Goal: Transaction & Acquisition: Purchase product/service

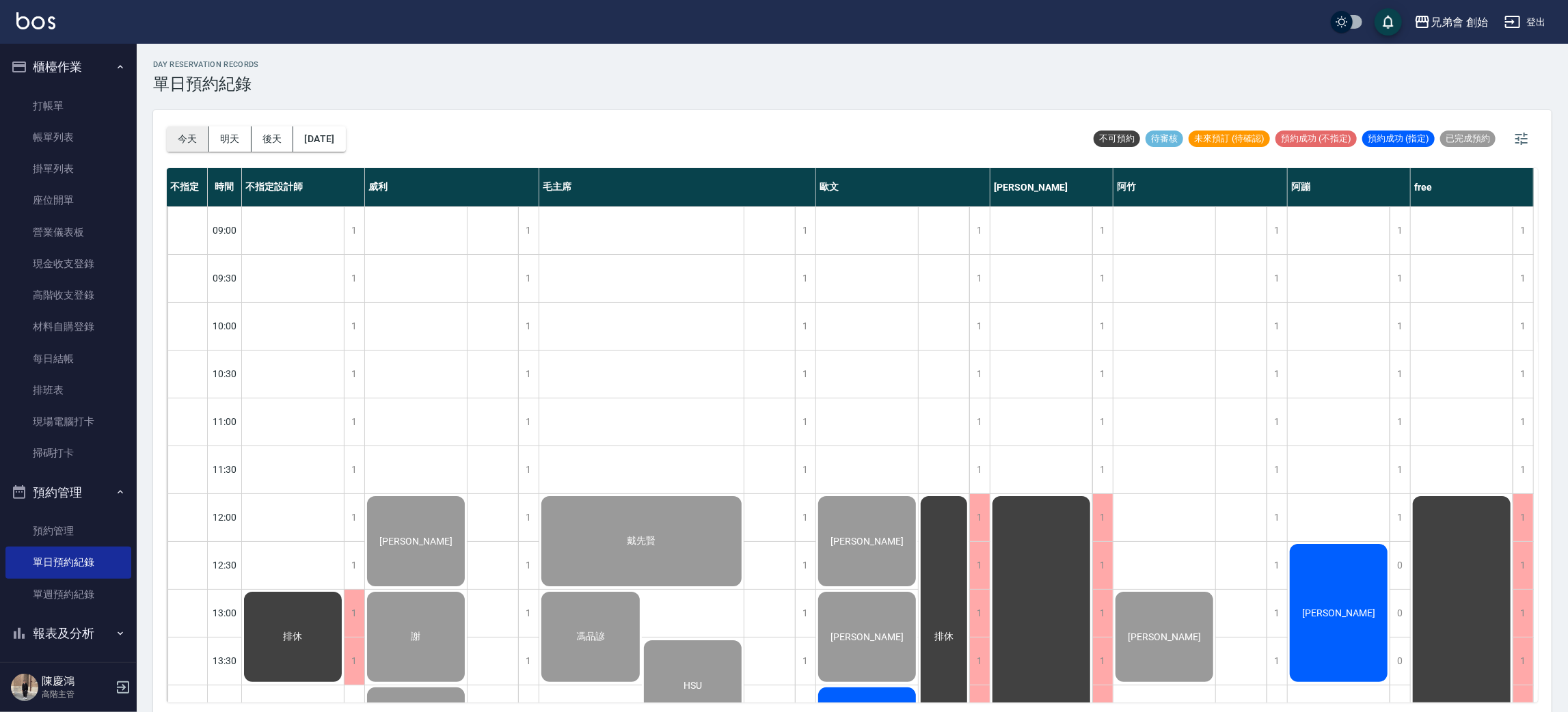
scroll to position [718, 0]
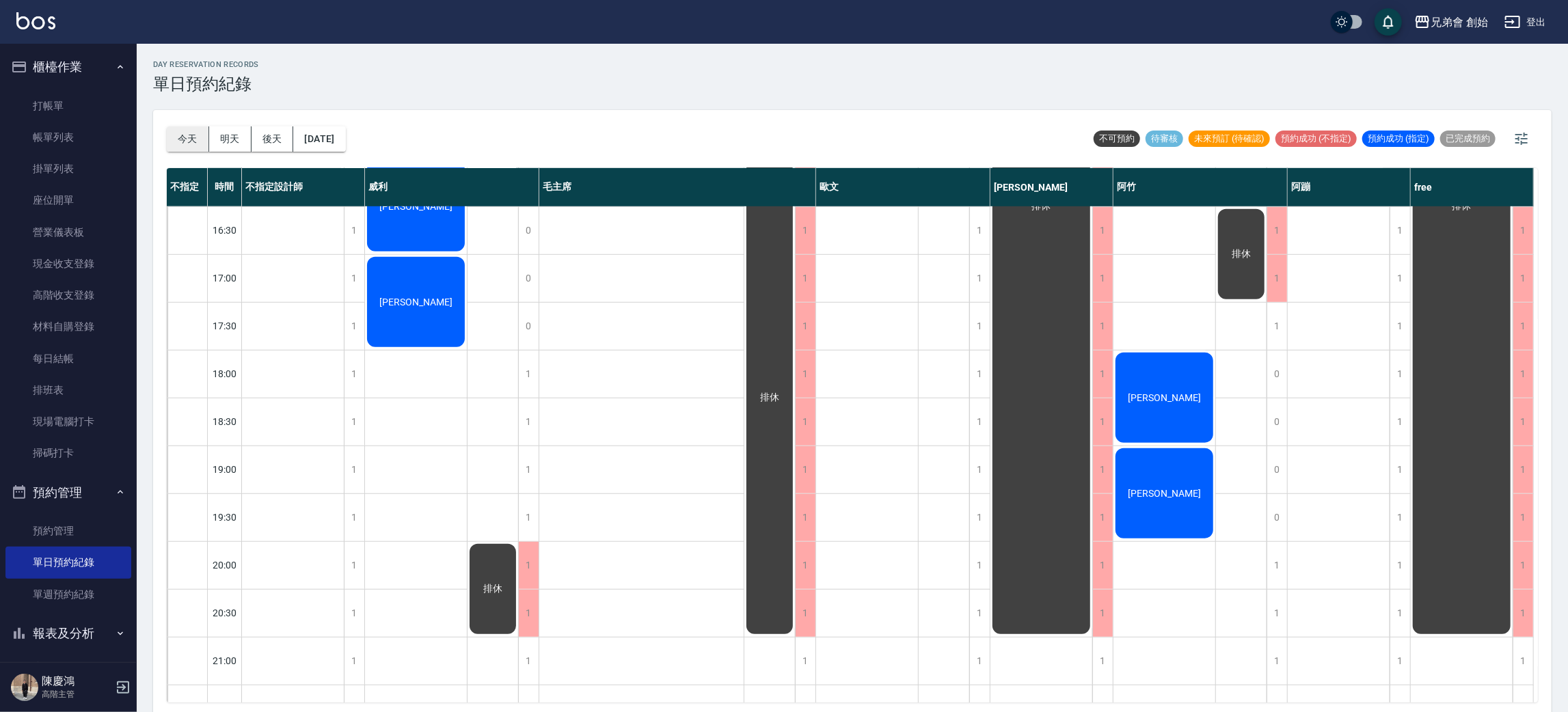
click at [199, 146] on button "今天" at bounding box center [187, 139] width 42 height 26
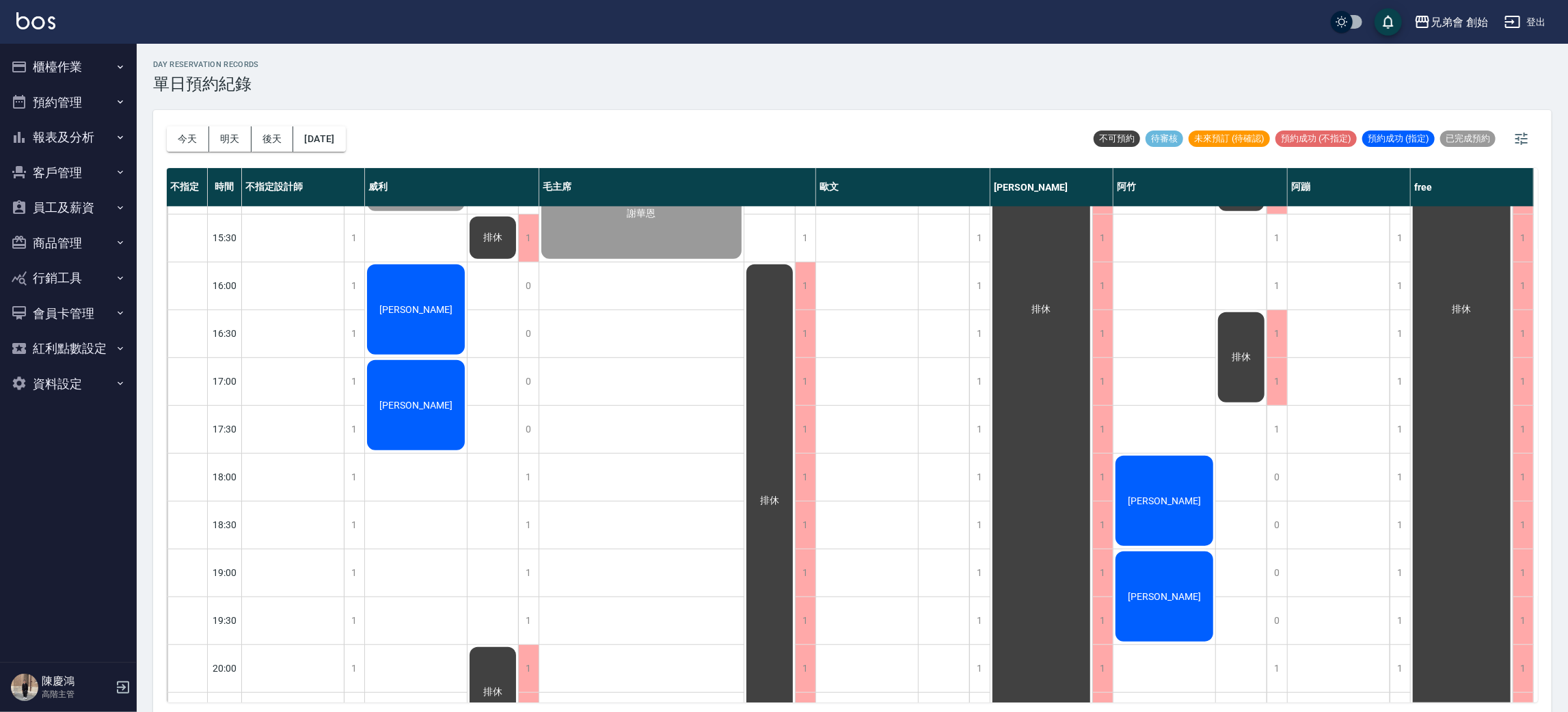
scroll to position [820, 0]
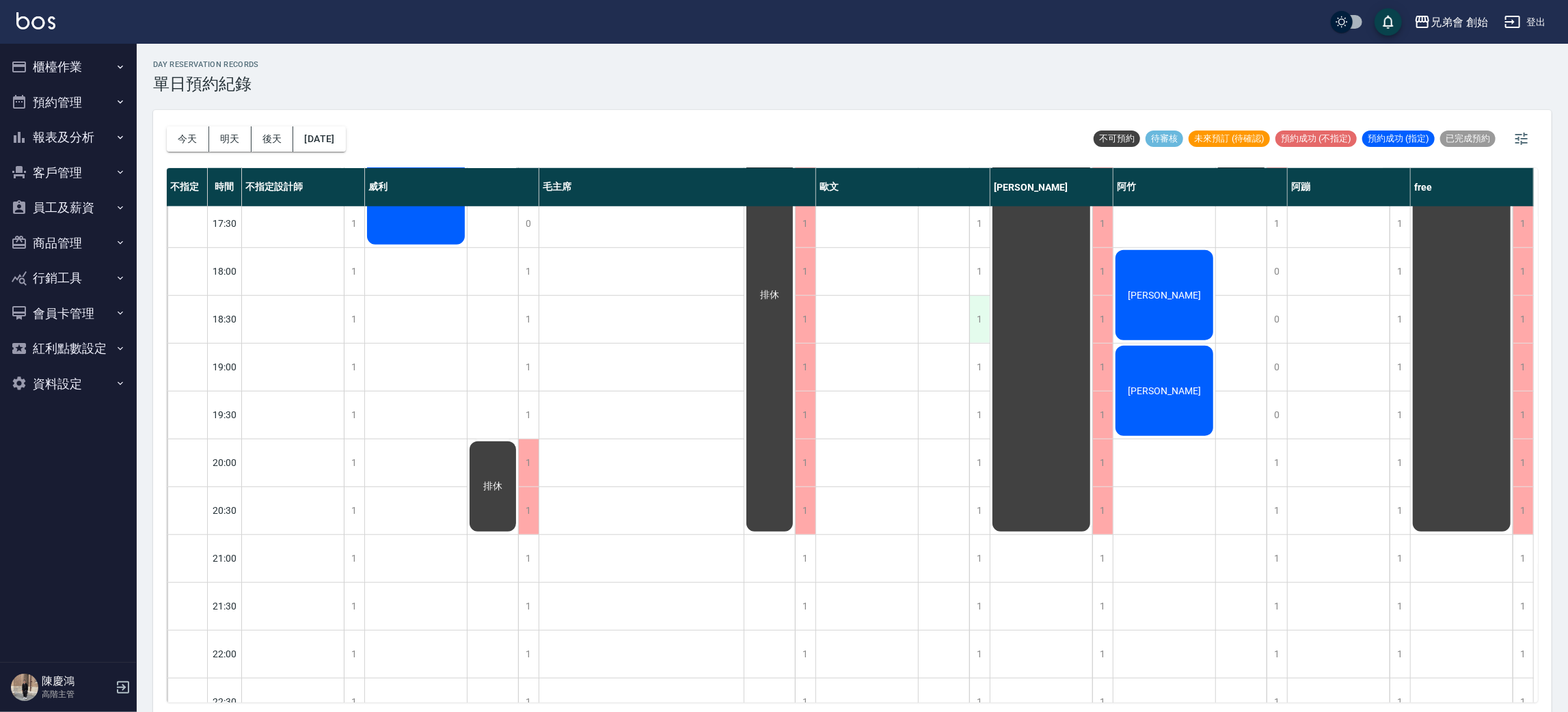
click at [984, 317] on div "1" at bounding box center [980, 319] width 21 height 47
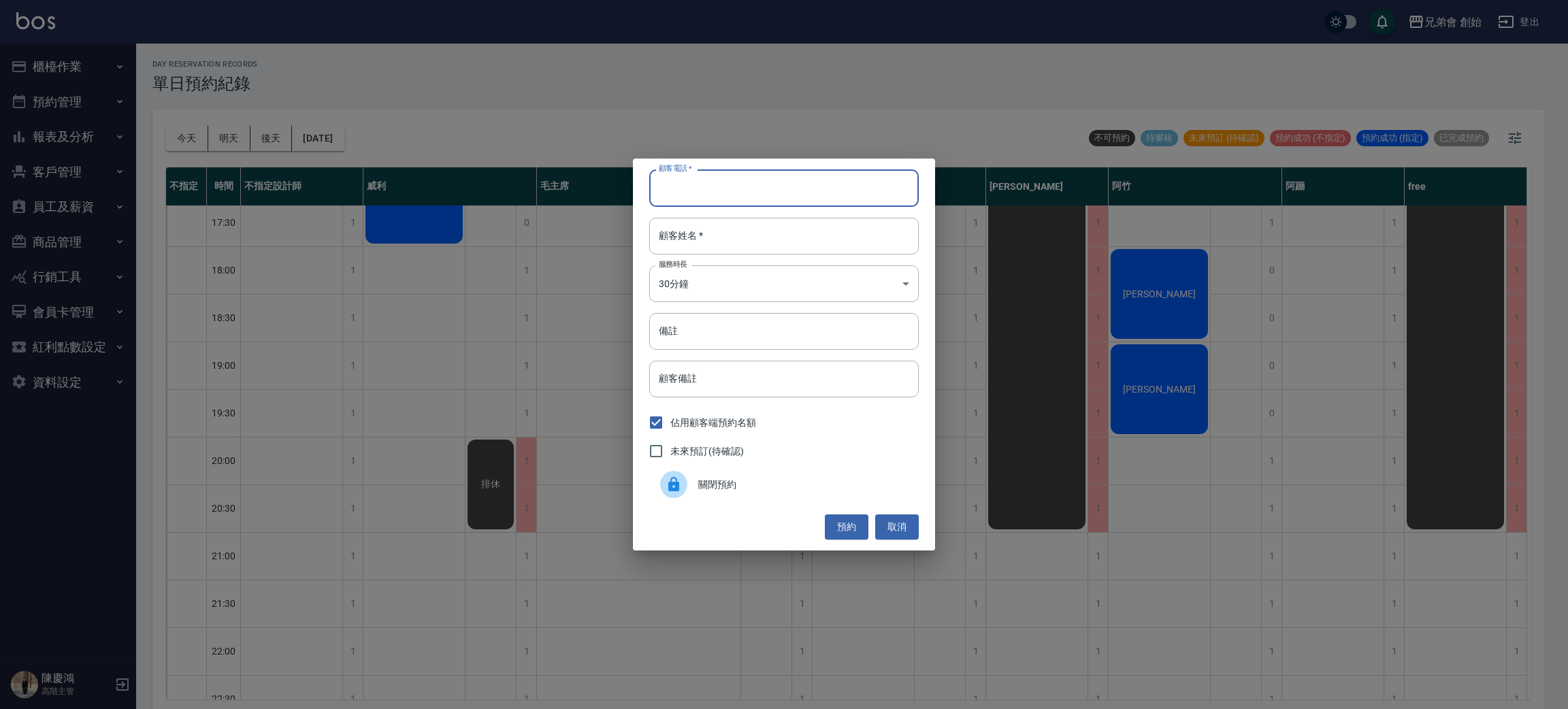
click at [785, 181] on input "顧客電話   *" at bounding box center [784, 188] width 269 height 37
type input "0966176656"
click at [740, 218] on input "顧客姓名   *" at bounding box center [784, 236] width 269 height 37
type input "楊"
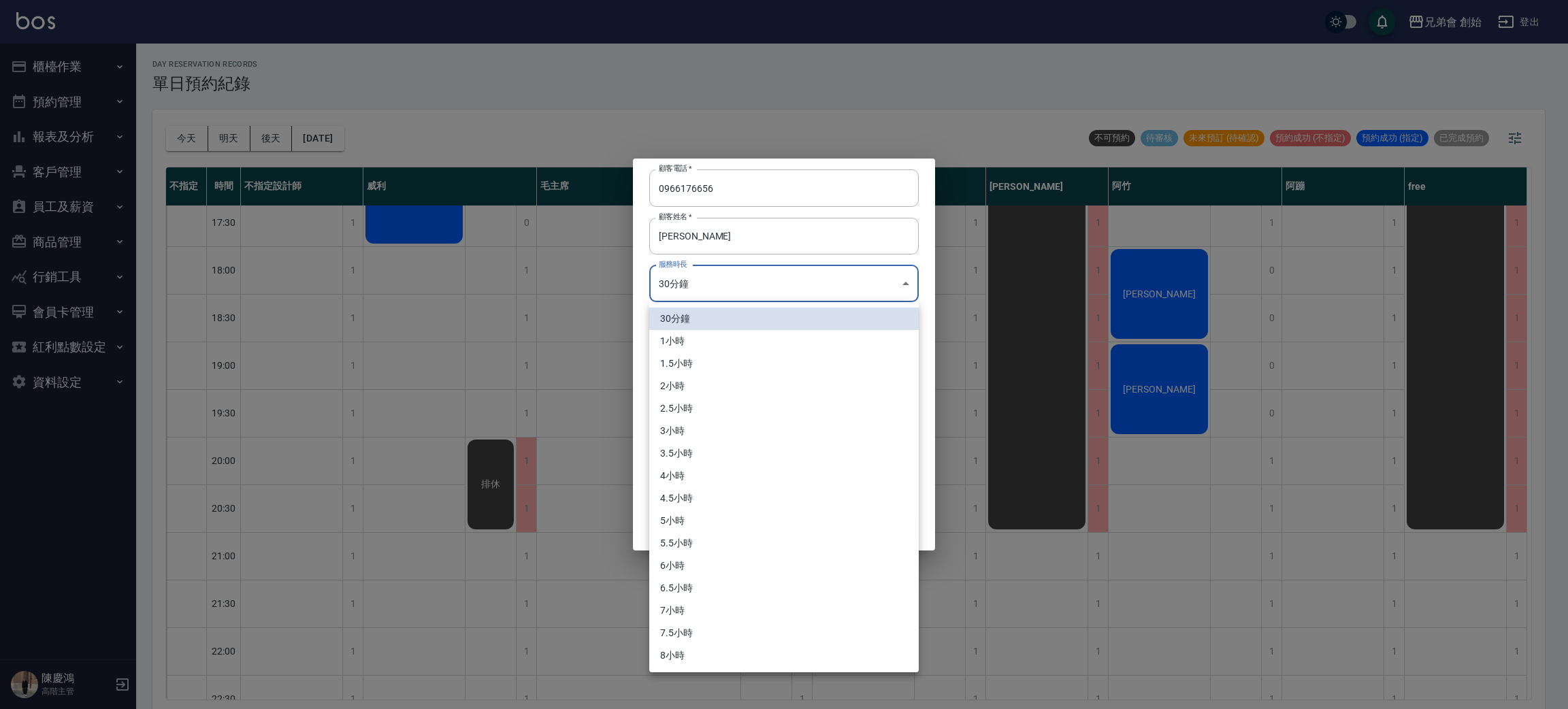
click at [779, 292] on body "兄弟會 創始 登出 櫃檯作業 打帳單 帳單列表 掛單列表 座位開單 營業儀表板 現金收支登錄 高階收支登錄 材料自購登錄 每日結帳 排班表 現場電腦打卡 掃碼…" at bounding box center [784, 356] width 1568 height 713
click at [746, 343] on li "1小時" at bounding box center [784, 341] width 269 height 22
type input "2"
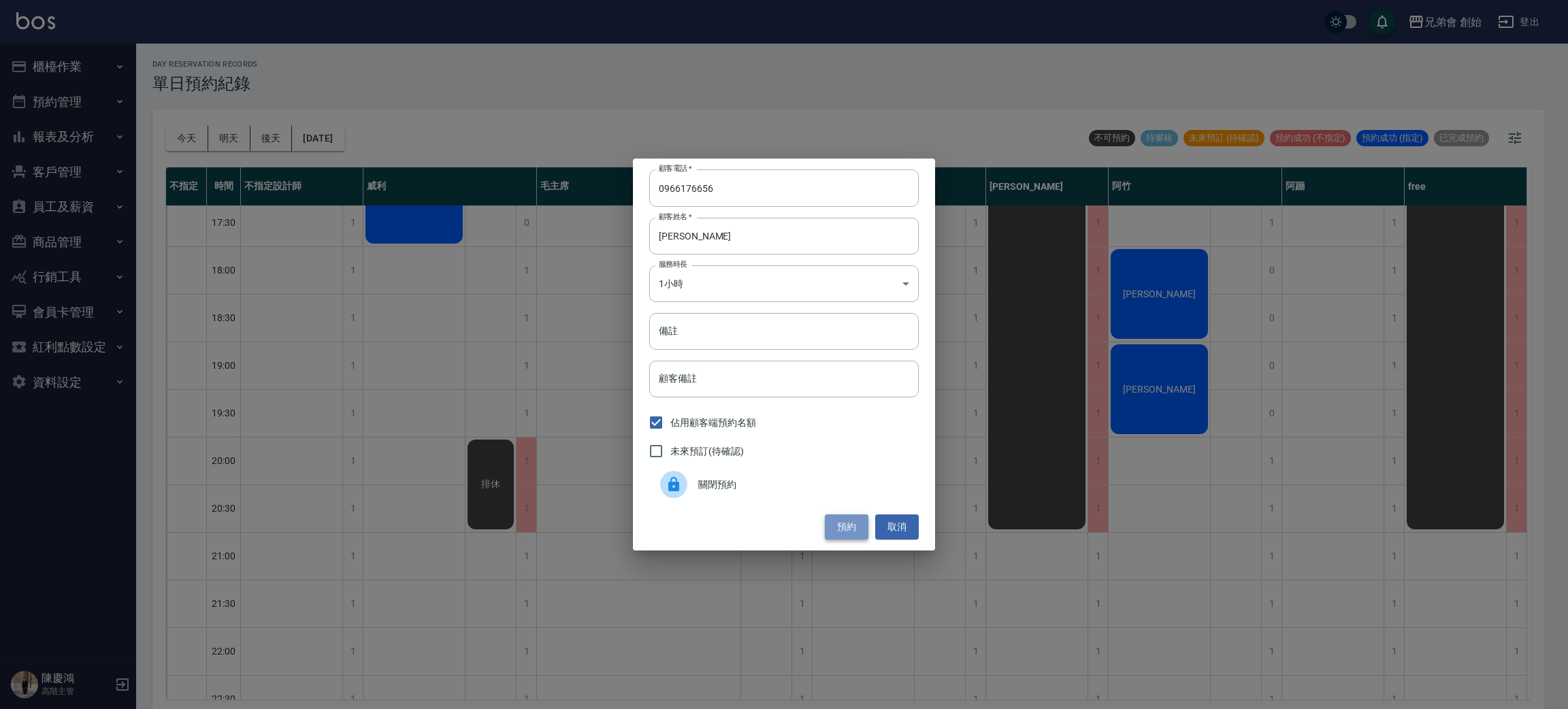
click at [848, 523] on button "預約" at bounding box center [847, 527] width 44 height 25
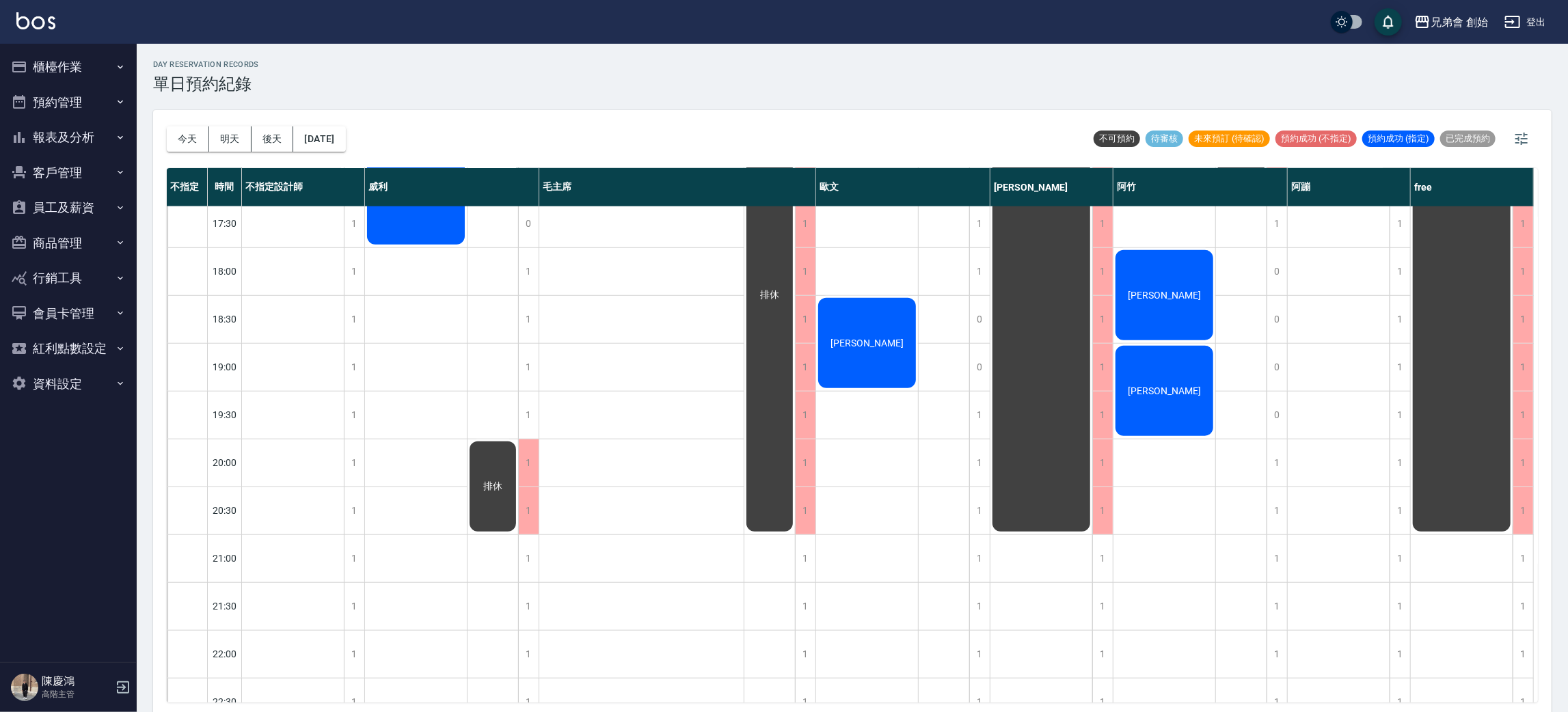
click at [862, 338] on span "楊大業" at bounding box center [867, 343] width 78 height 11
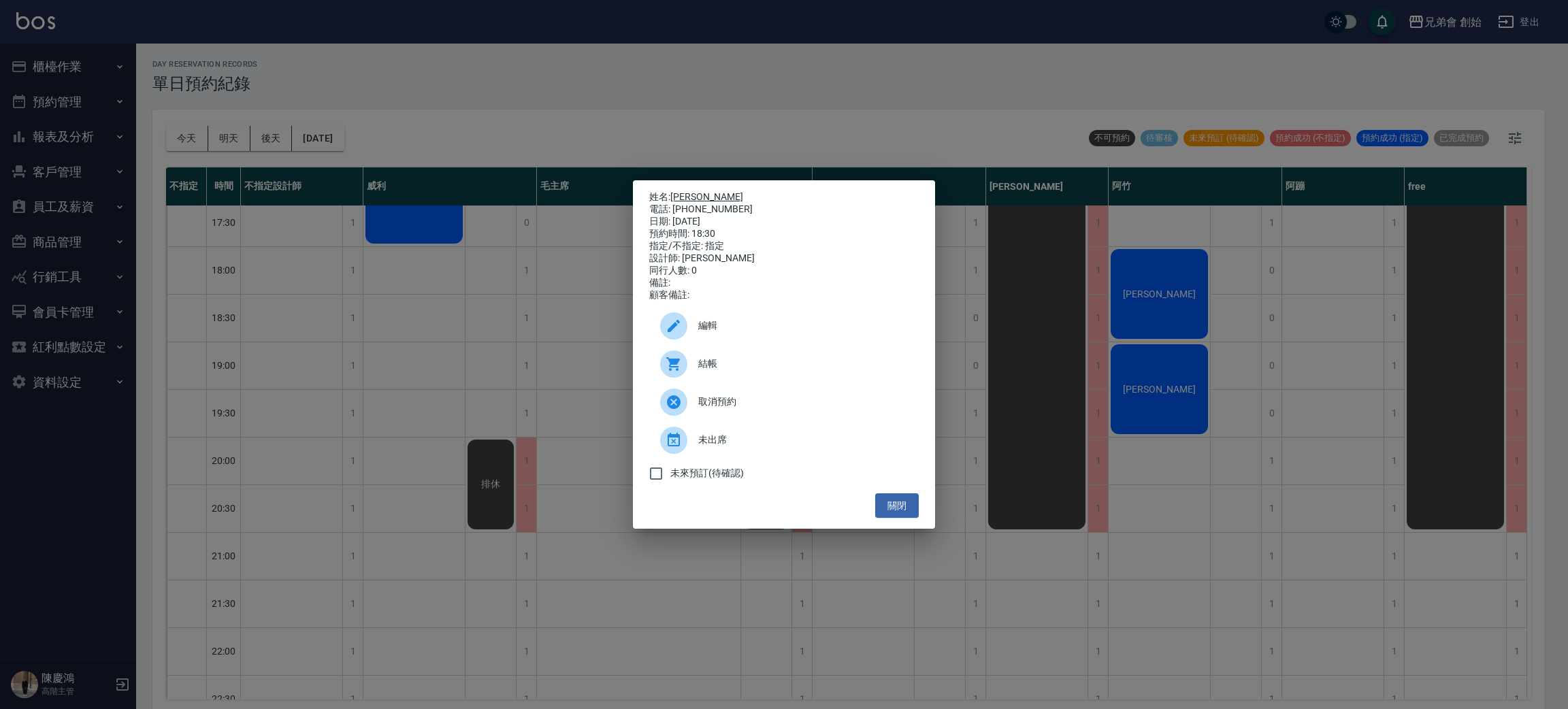
click at [688, 191] on link "楊大業" at bounding box center [706, 197] width 72 height 11
click at [495, 80] on div "姓名: 楊大業 電話: 0966176656 日期: 2025/09/21 預約時間: 18:30 指定/不指定: 指定 設計師: 歐文 同行人數: 0 備註…" at bounding box center [784, 354] width 1568 height 709
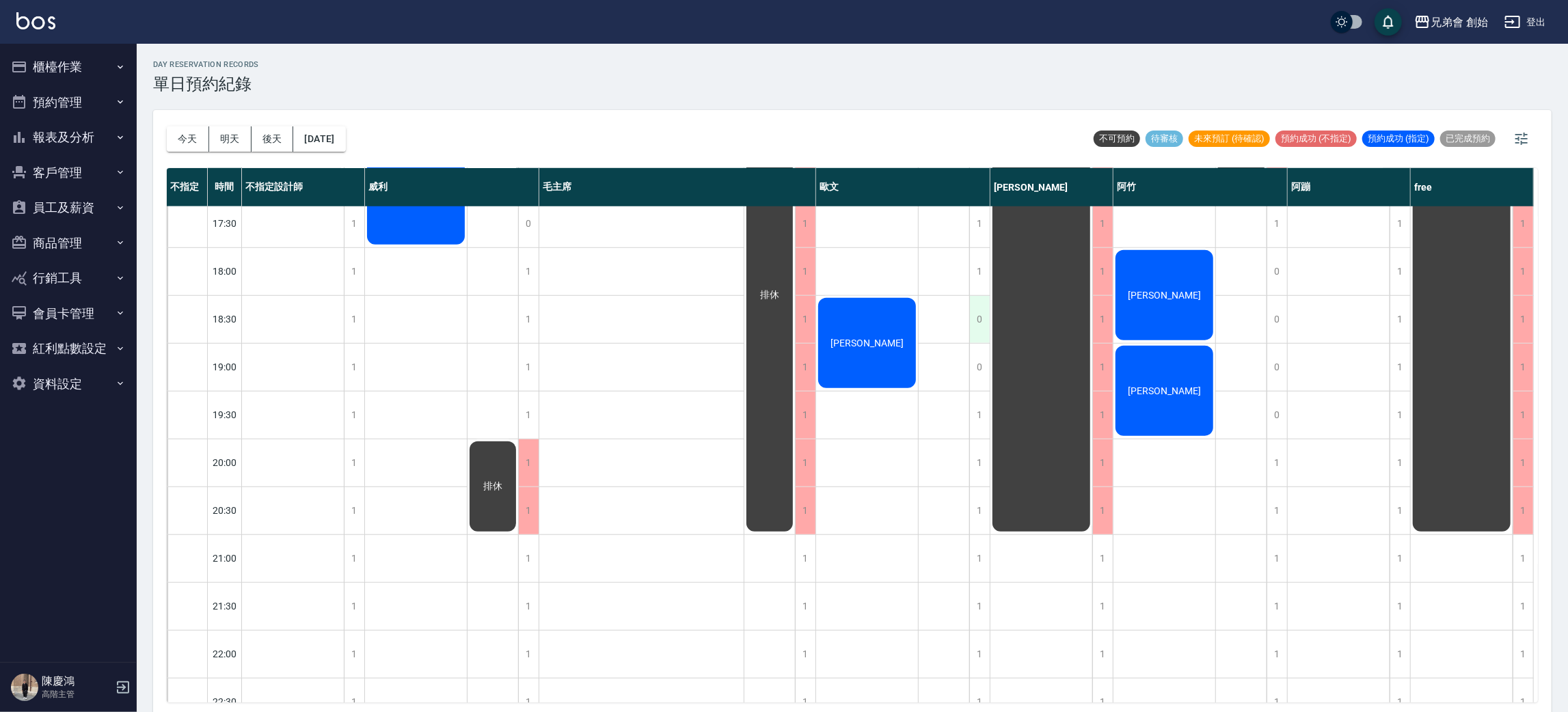
click at [975, 317] on div "0" at bounding box center [980, 319] width 21 height 47
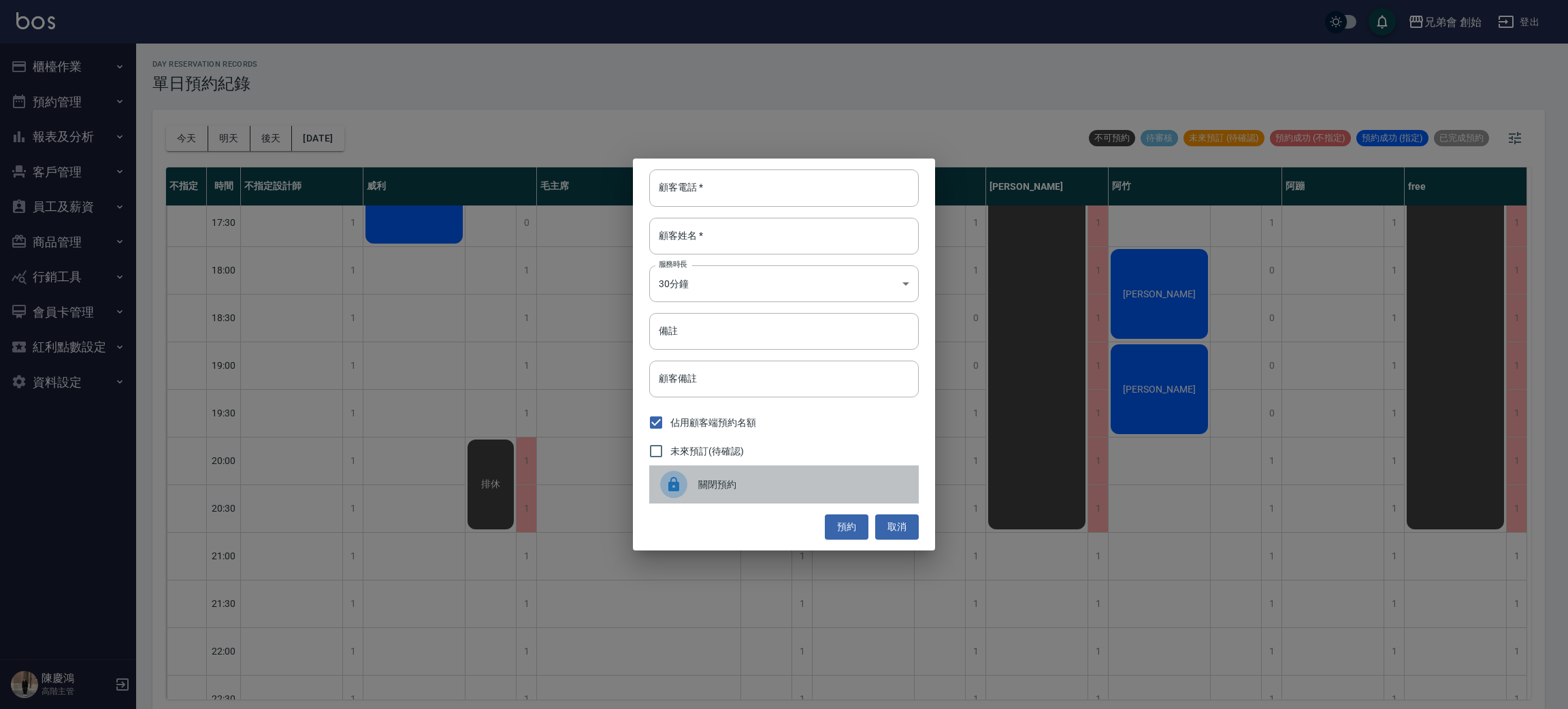
click at [779, 473] on div "關閉預約" at bounding box center [784, 484] width 269 height 38
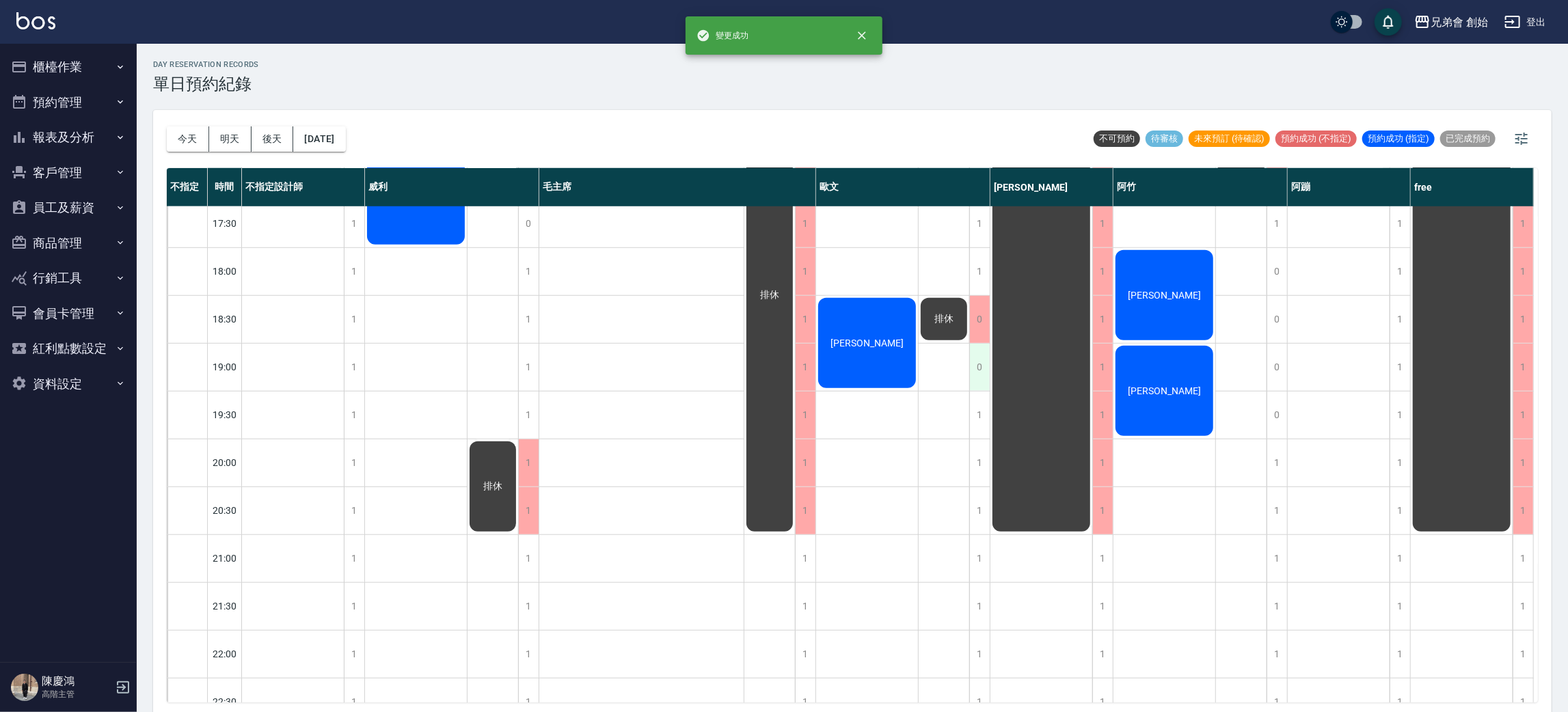
click at [970, 369] on div "0" at bounding box center [980, 367] width 21 height 47
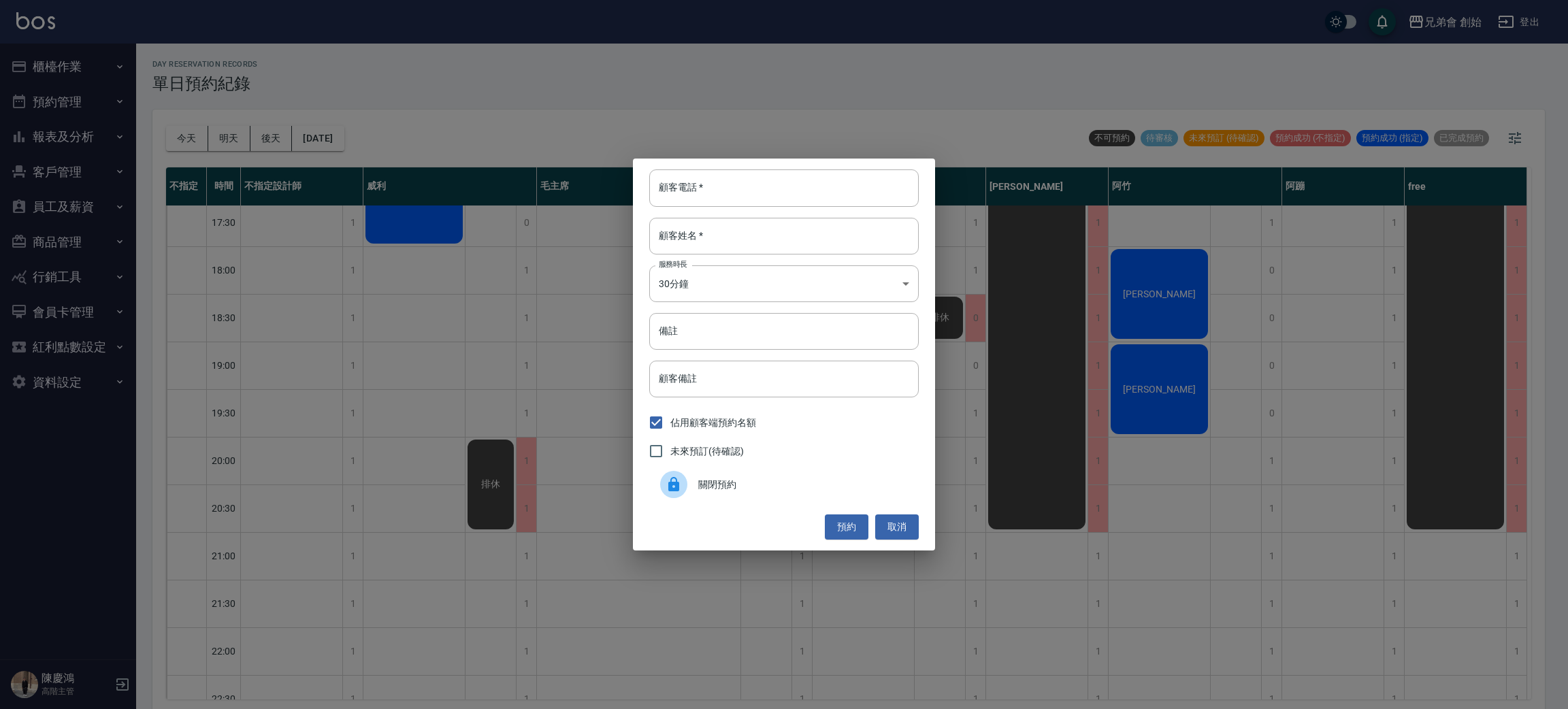
click at [694, 484] on div at bounding box center [679, 484] width 38 height 27
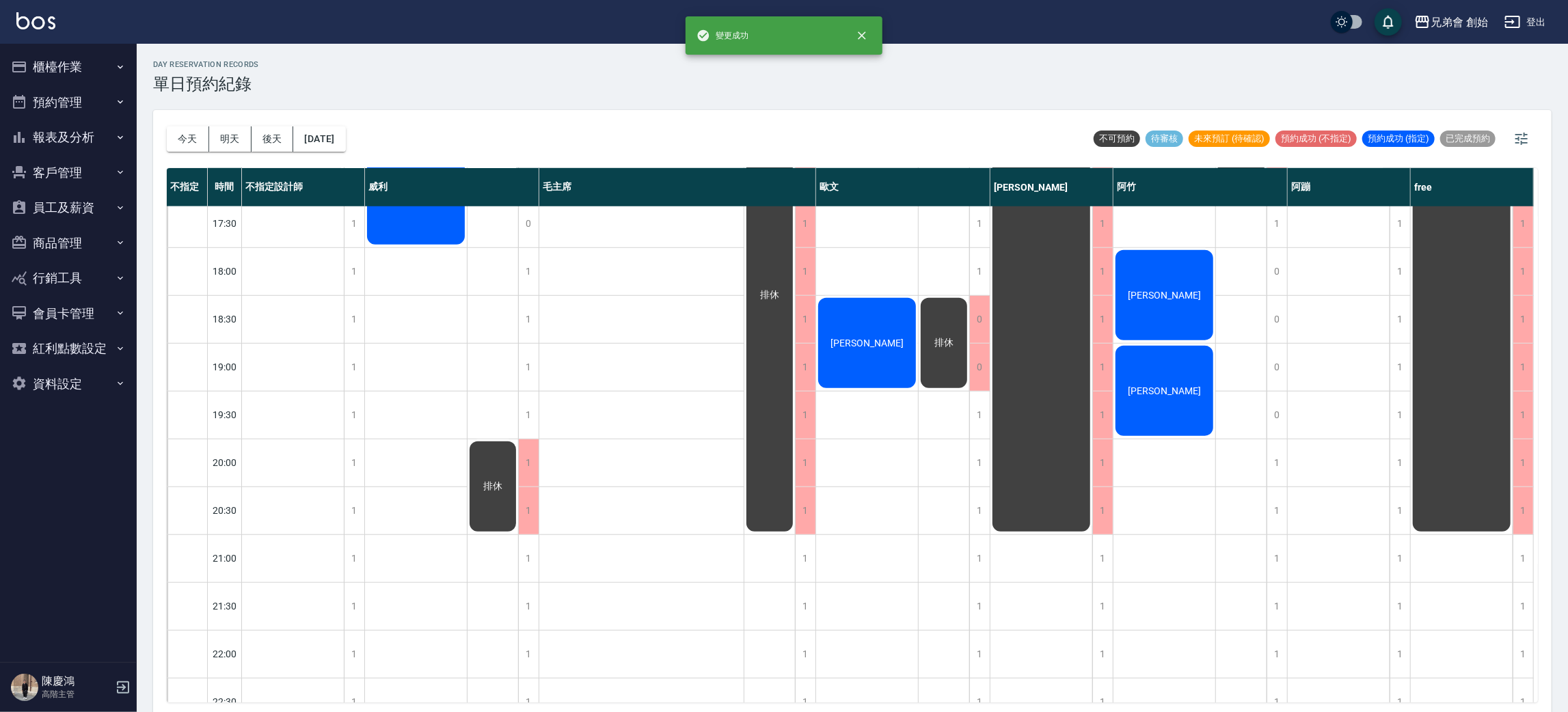
click at [868, 351] on div "楊大業" at bounding box center [866, 343] width 102 height 94
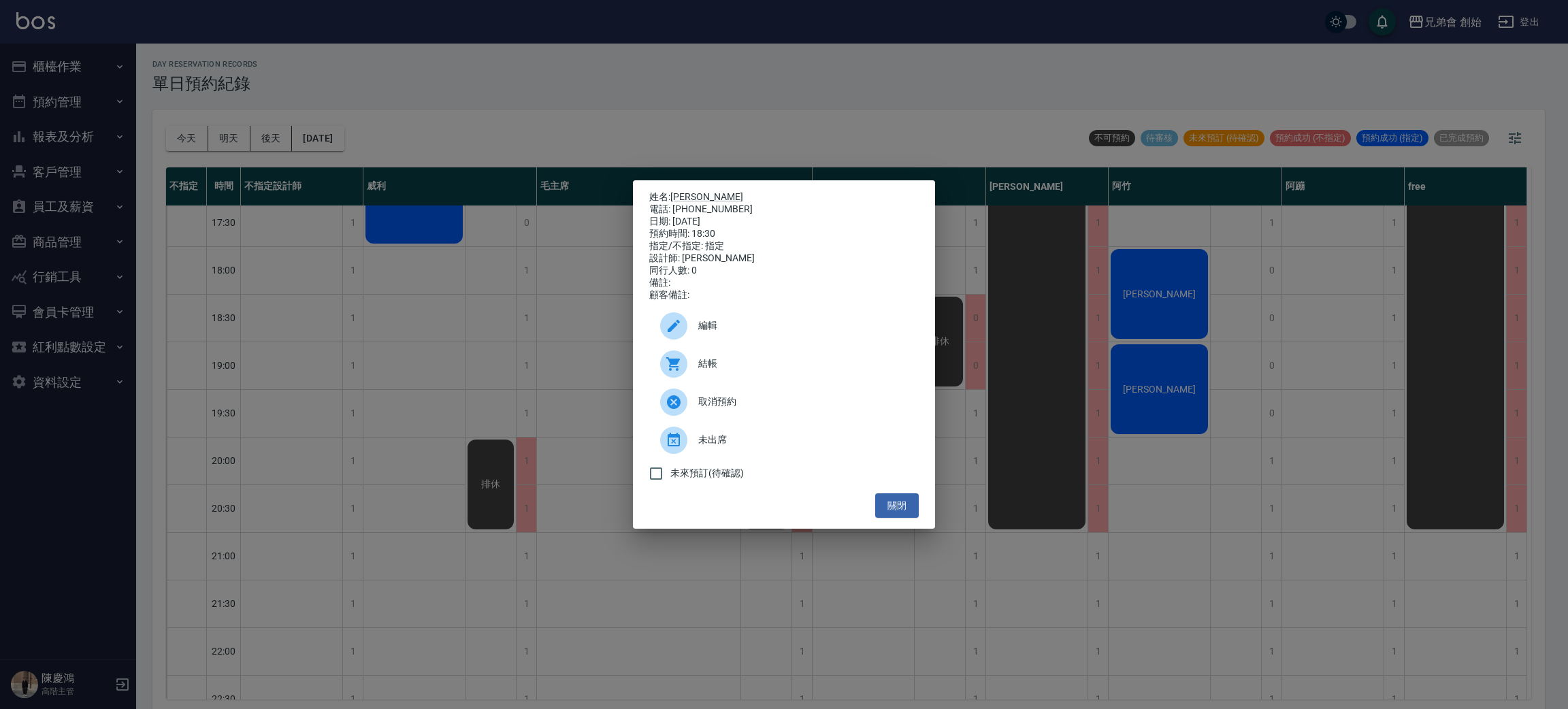
click at [377, 335] on div "姓名: 楊大業 電話: 0966176656 日期: 2025/09/21 預約時間: 18:30 指定/不指定: 指定 設計師: 歐文 同行人數: 0 備註…" at bounding box center [784, 354] width 1568 height 709
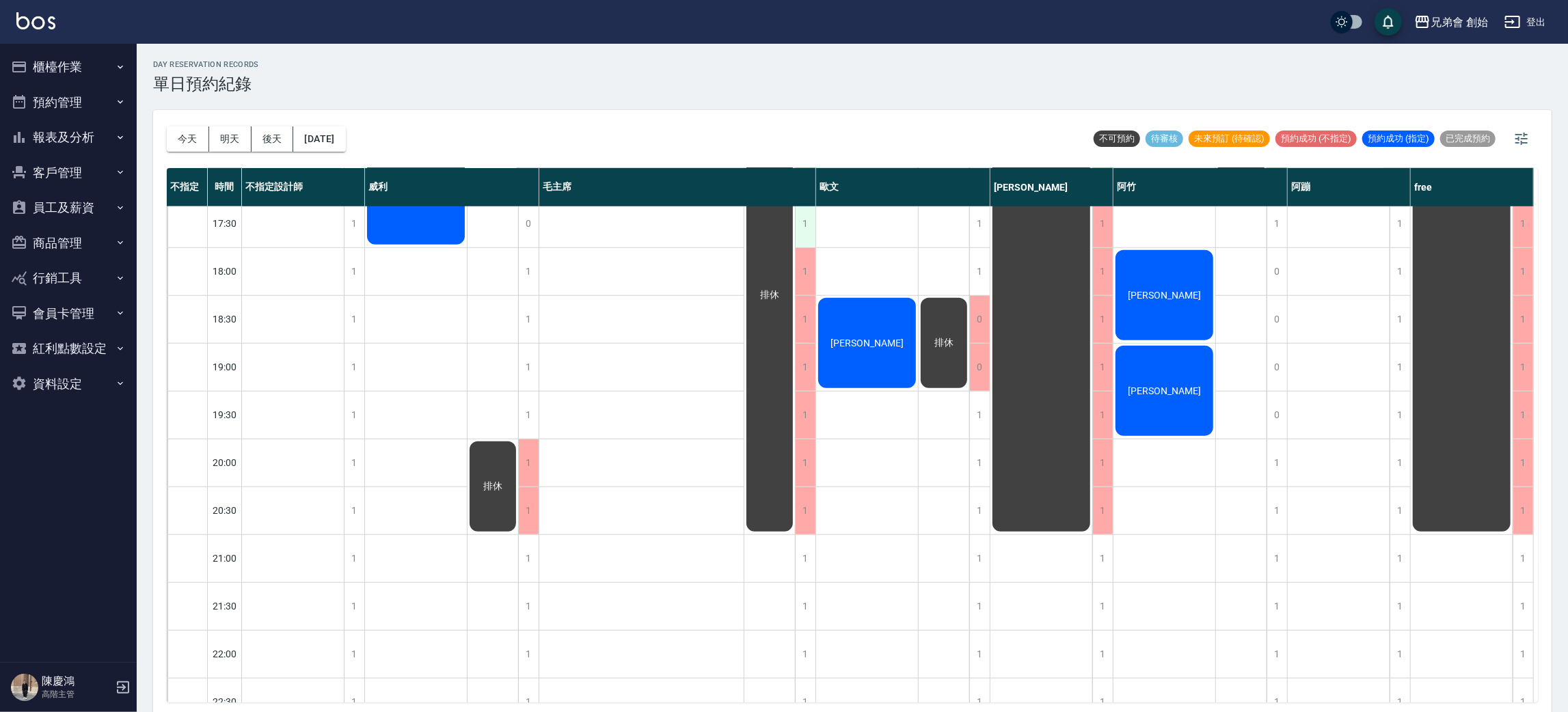
scroll to position [410, 0]
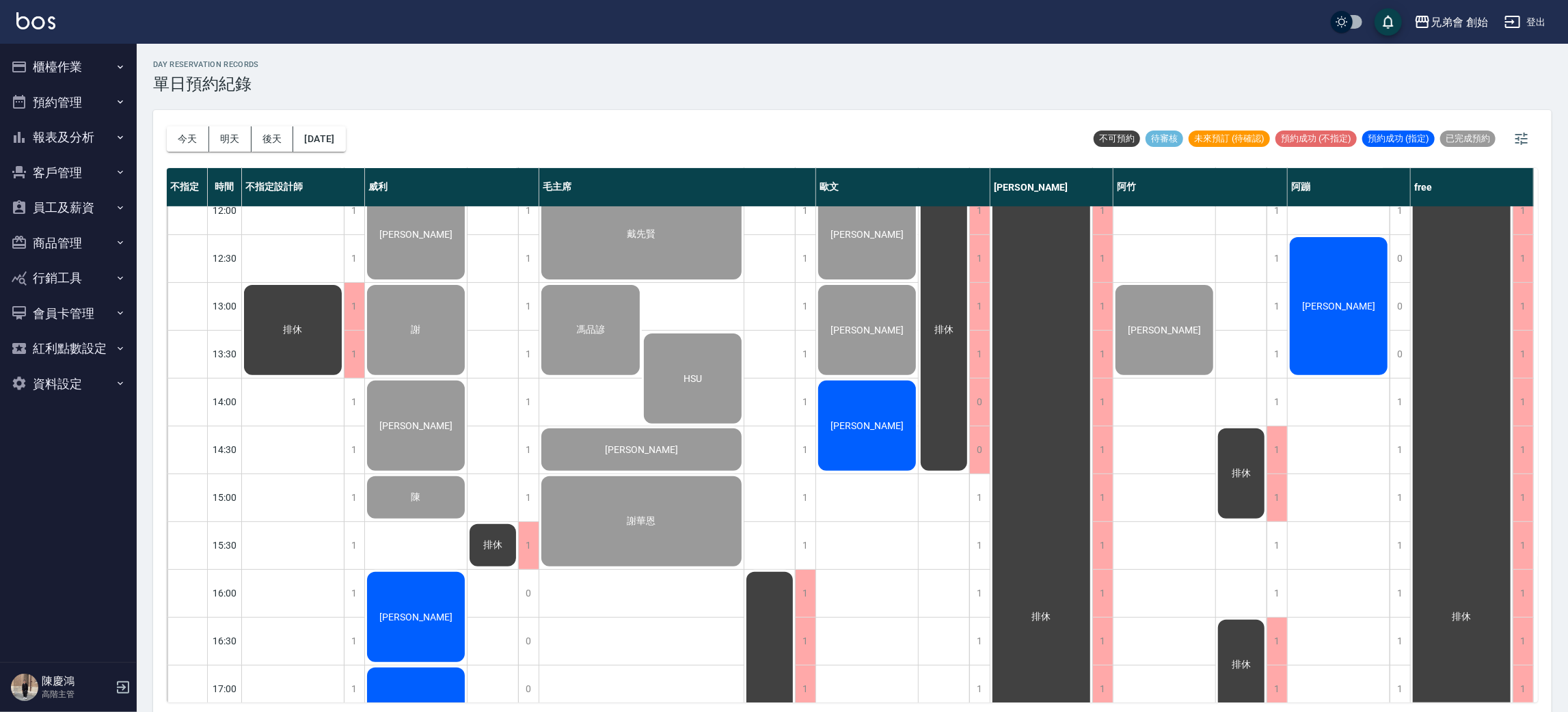
scroll to position [410, 0]
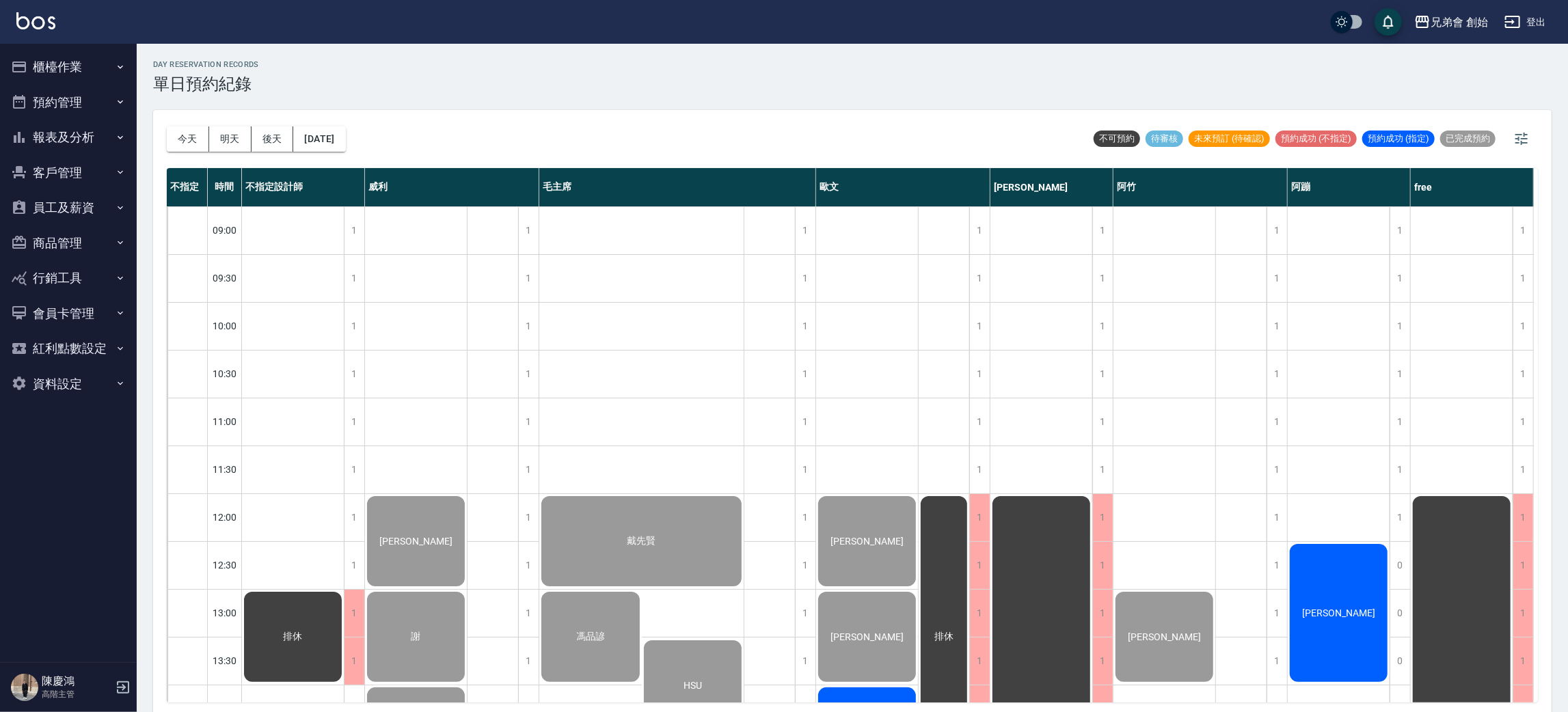
scroll to position [205, 0]
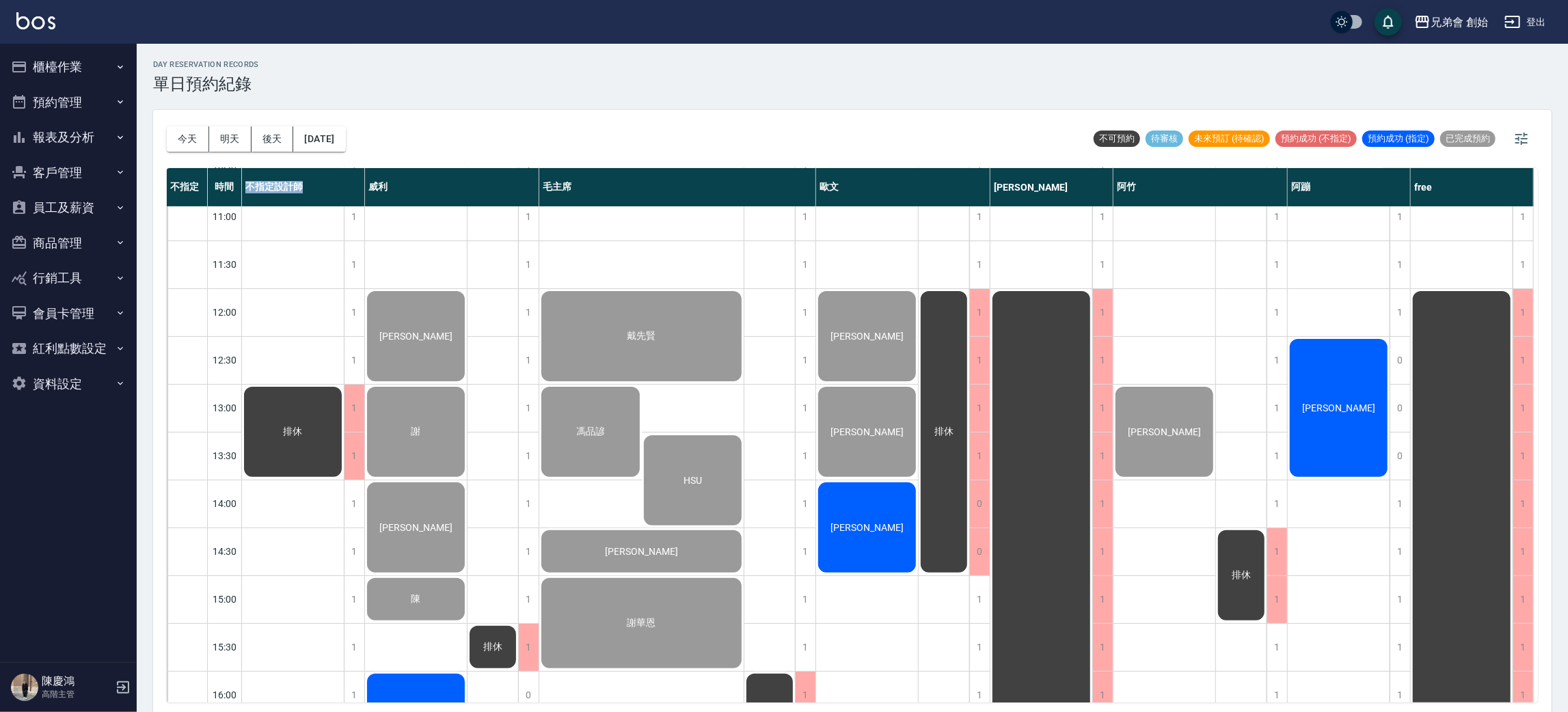
drag, startPoint x: 245, startPoint y: 190, endPoint x: 318, endPoint y: 190, distance: 73.0
click at [318, 190] on div "不指定設計師" at bounding box center [303, 187] width 123 height 38
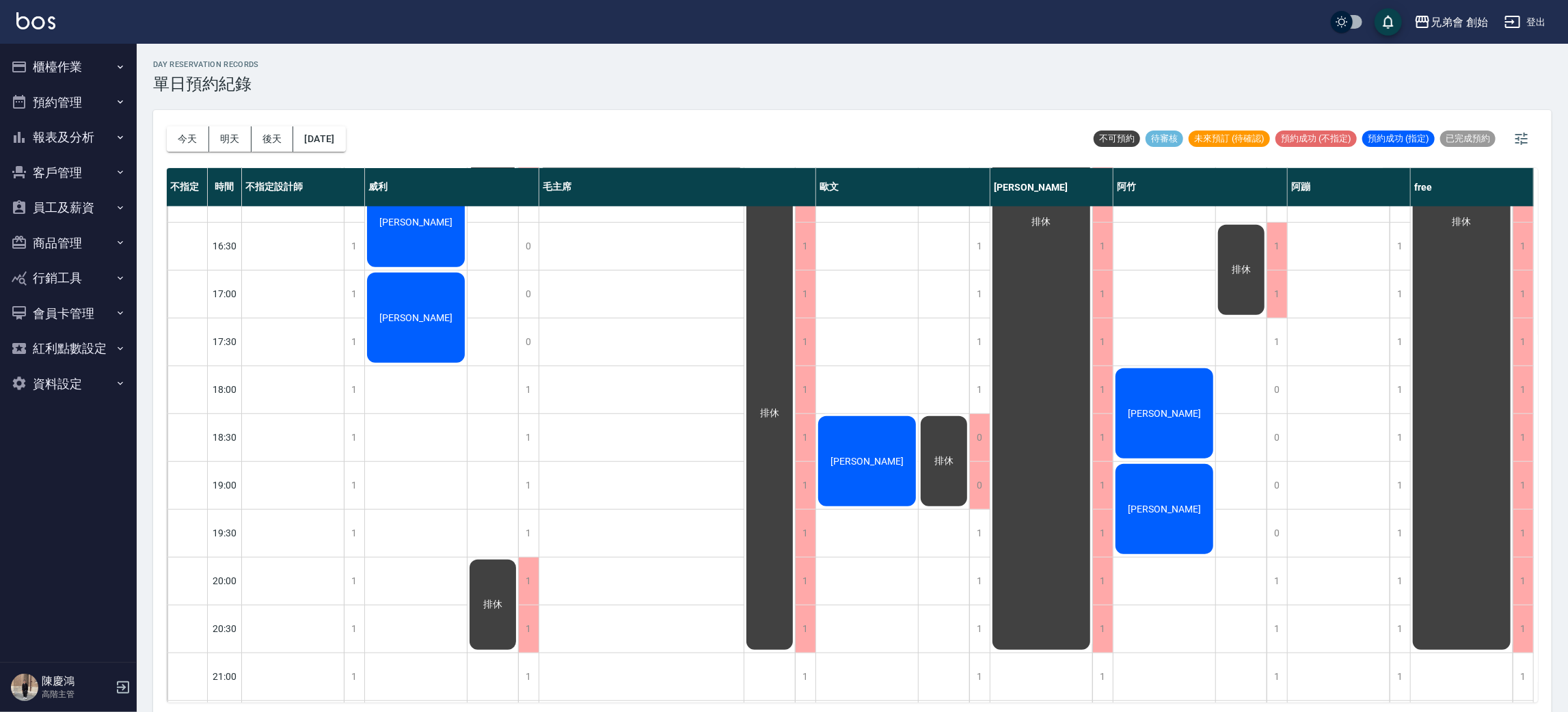
scroll to position [805, 0]
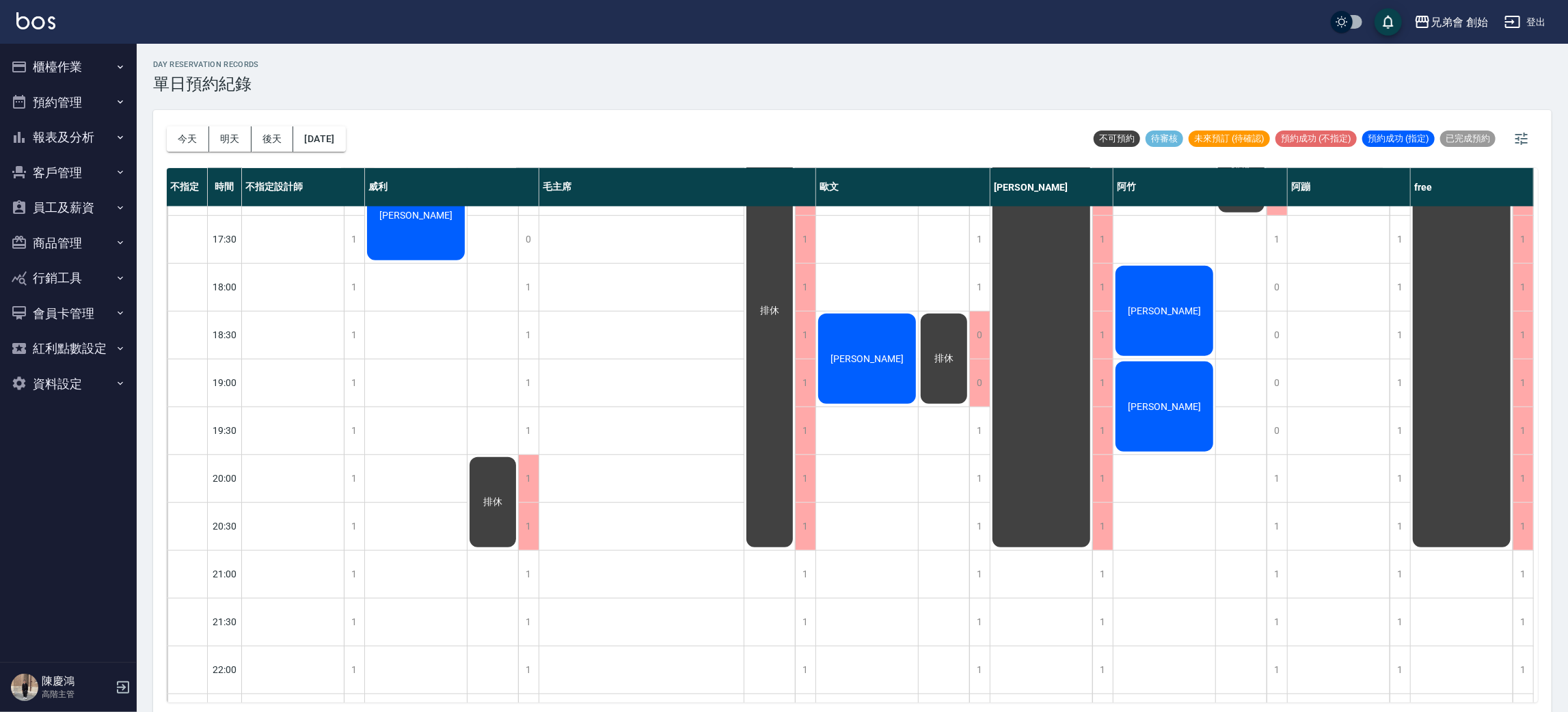
click at [830, 364] on div "[PERSON_NAME]" at bounding box center [866, 359] width 102 height 94
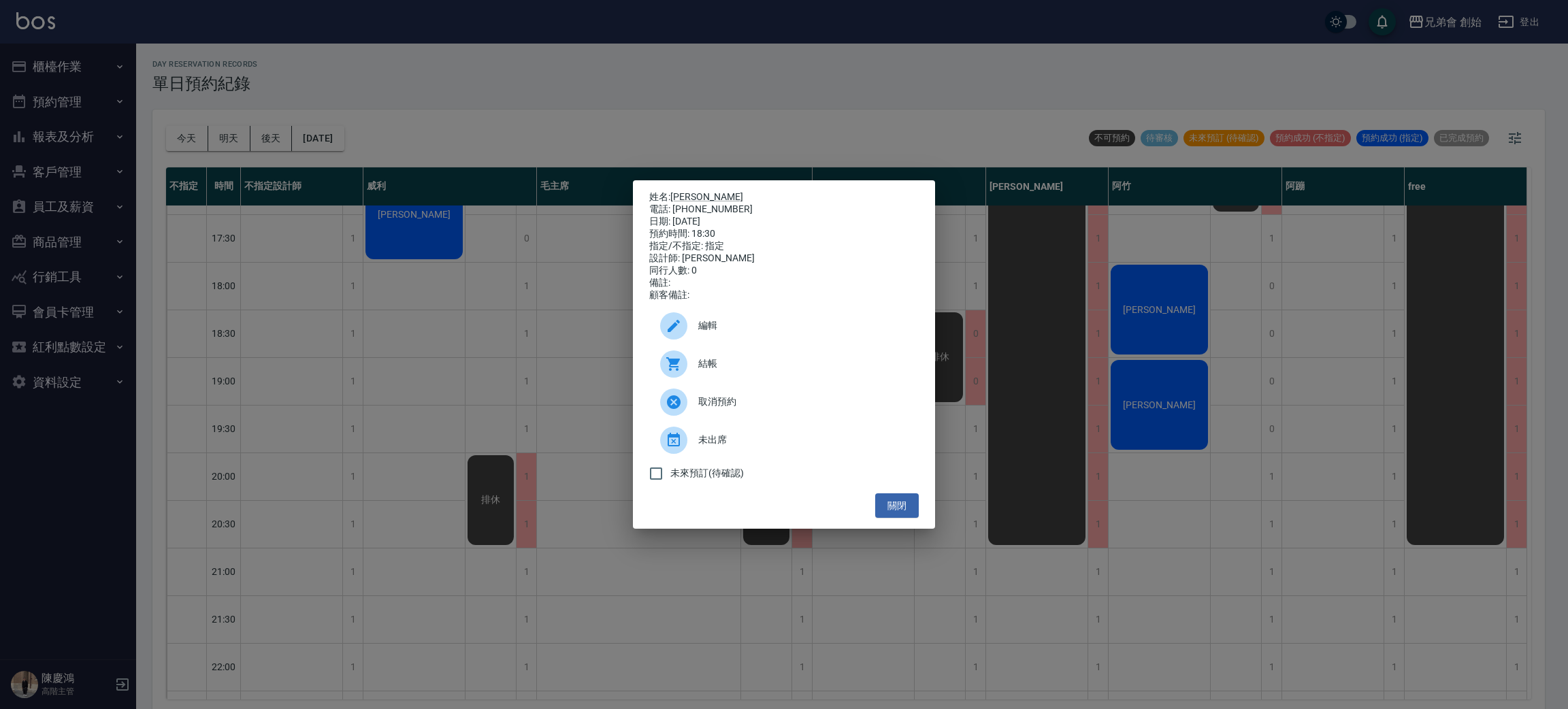
click at [301, 395] on div "姓名: 楊大業 電話: 0966176656 日期: 2025/09/21 預約時間: 18:30 指定/不指定: 指定 設計師: 歐文 同行人數: 0 備註…" at bounding box center [784, 354] width 1568 height 709
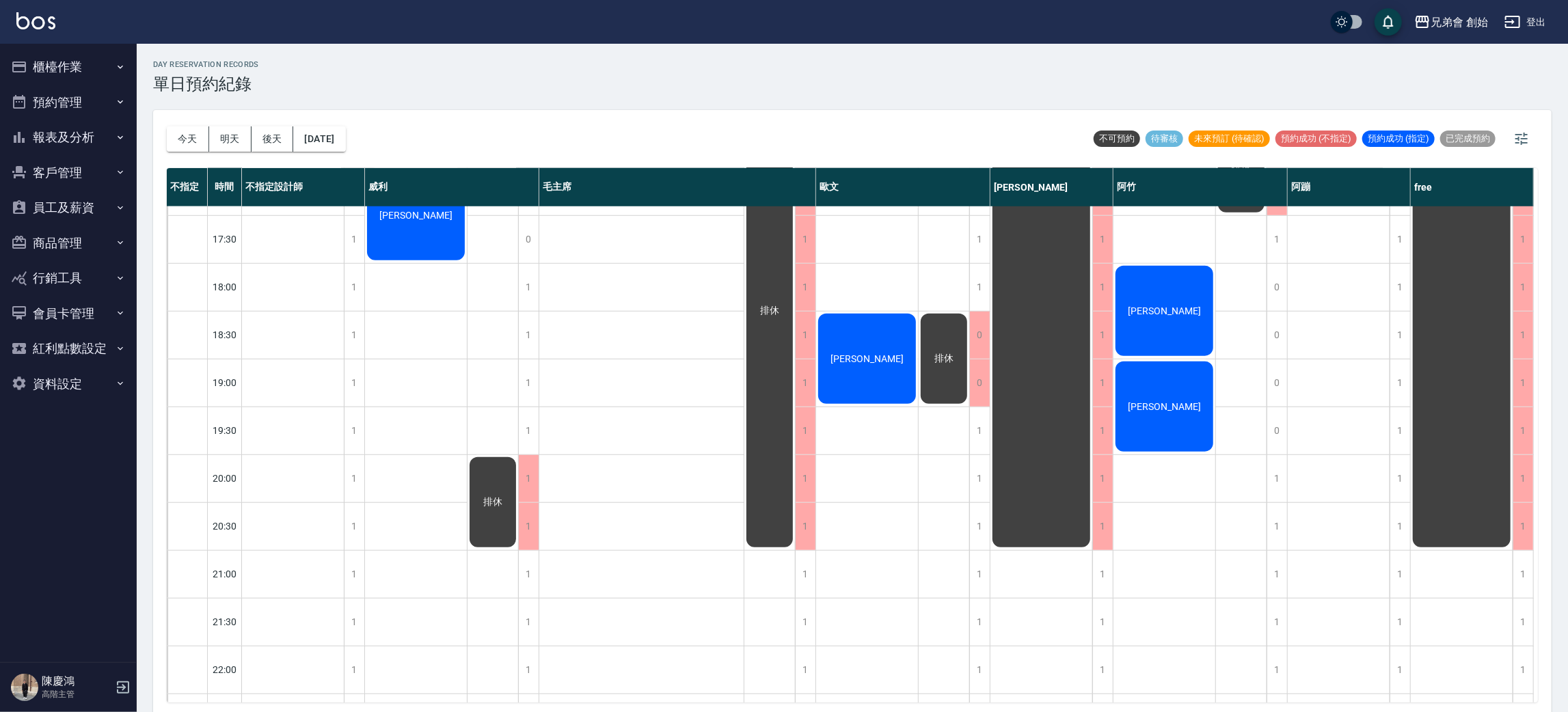
scroll to position [907, 0]
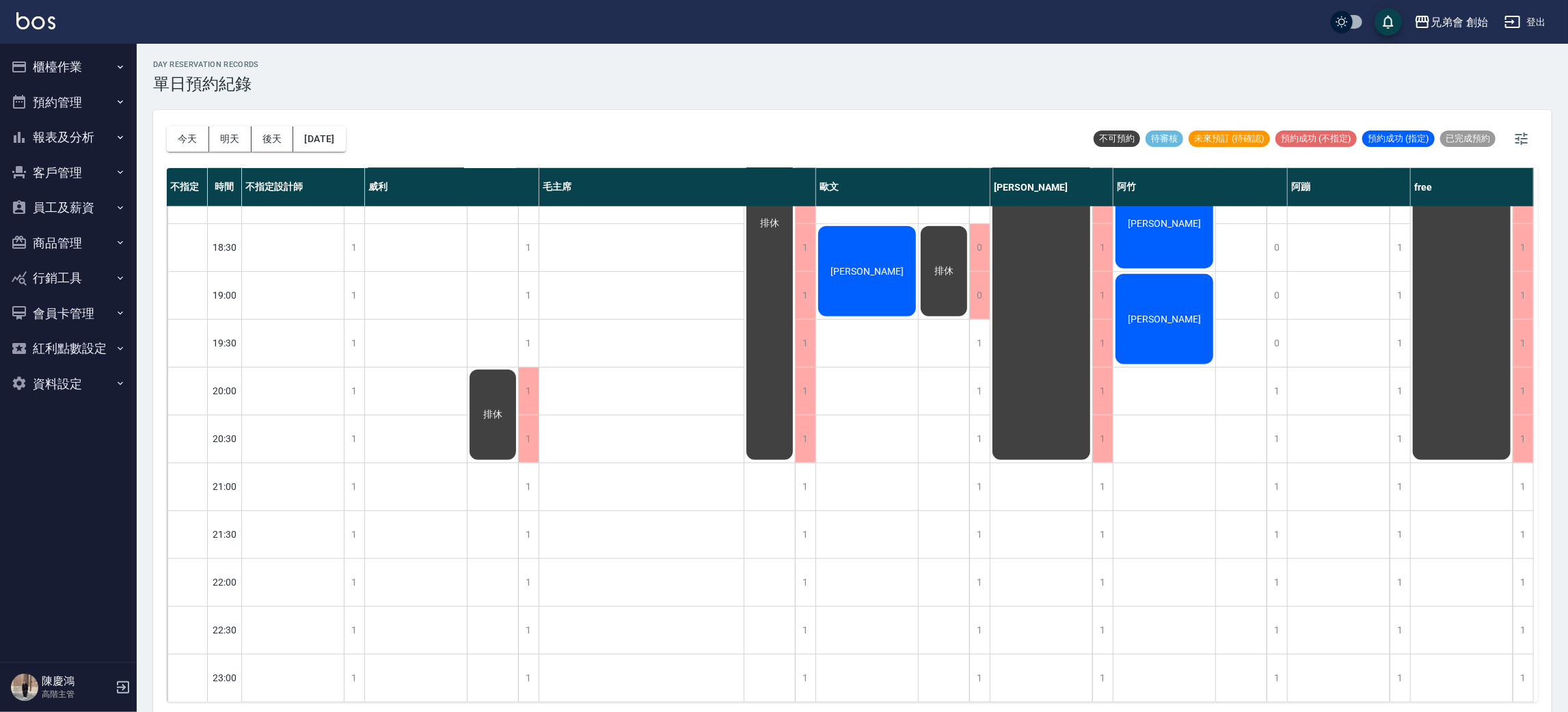
drag, startPoint x: 650, startPoint y: 303, endPoint x: 608, endPoint y: 314, distance: 43.4
click at [650, 303] on div "戴先賢 馮品諺 HSU 李毓剛 謝華恩" at bounding box center [642, 8] width 205 height 1387
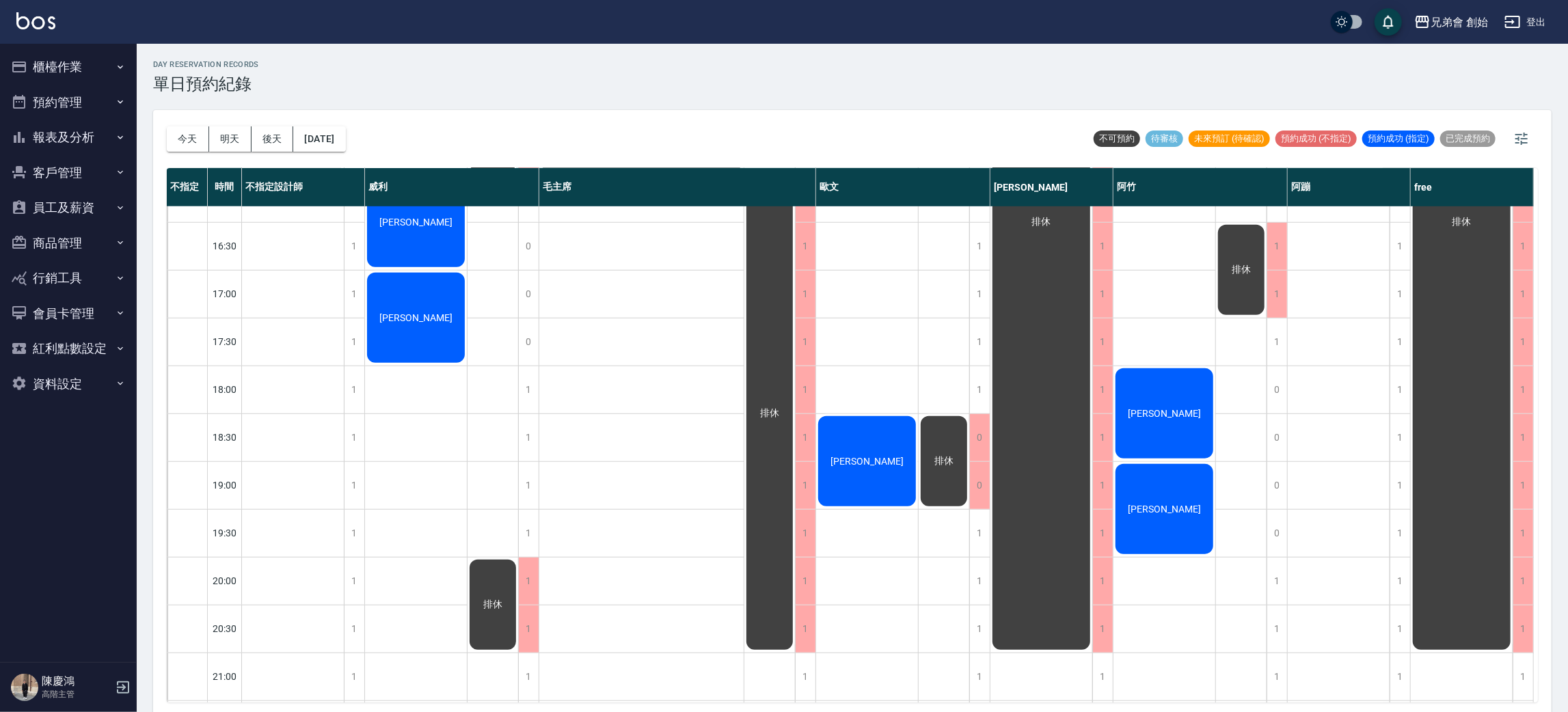
scroll to position [599, 0]
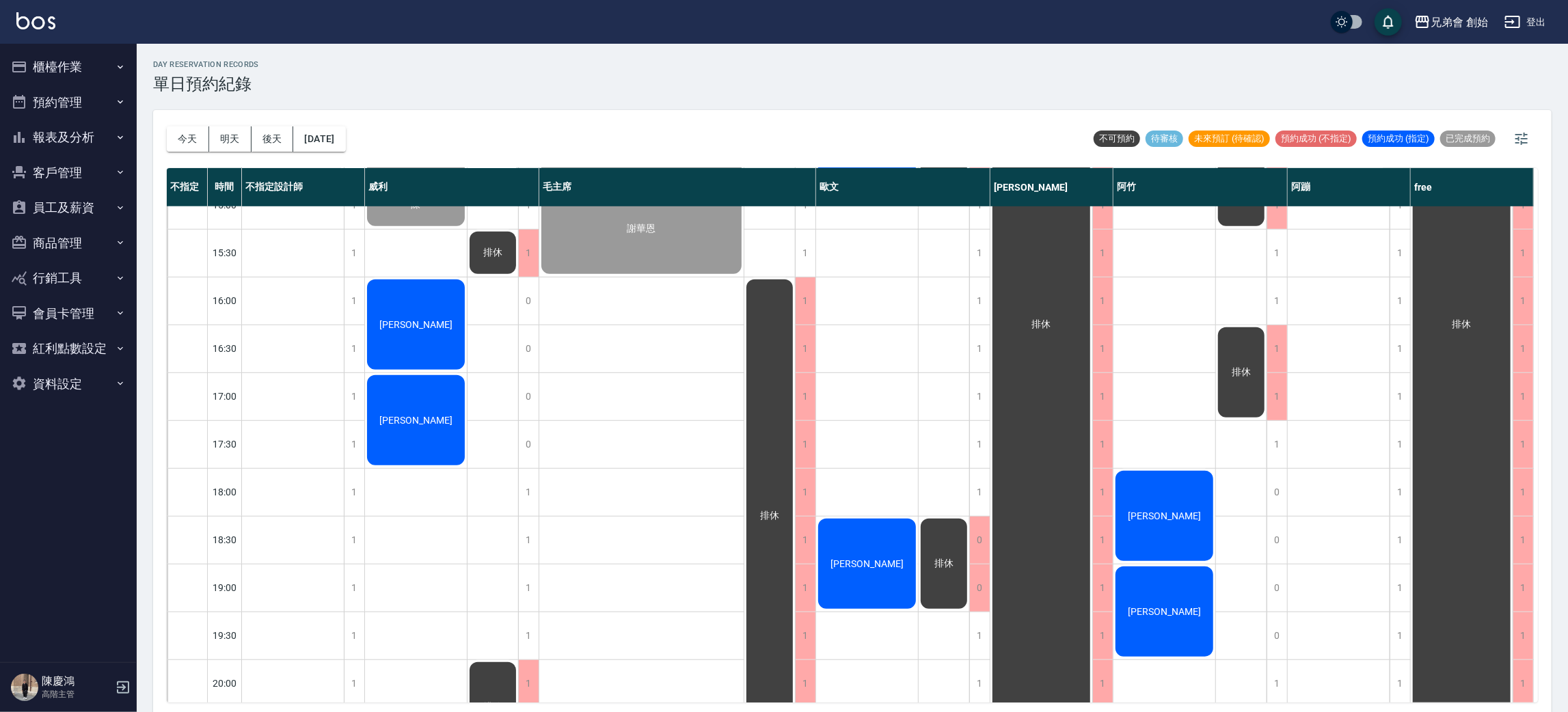
click at [414, 509] on div "林良發 謝 康博翔 陳 陳盈宏 張禹桐" at bounding box center [416, 301] width 102 height 1387
click at [418, 422] on span "[PERSON_NAME]" at bounding box center [416, 421] width 78 height 11
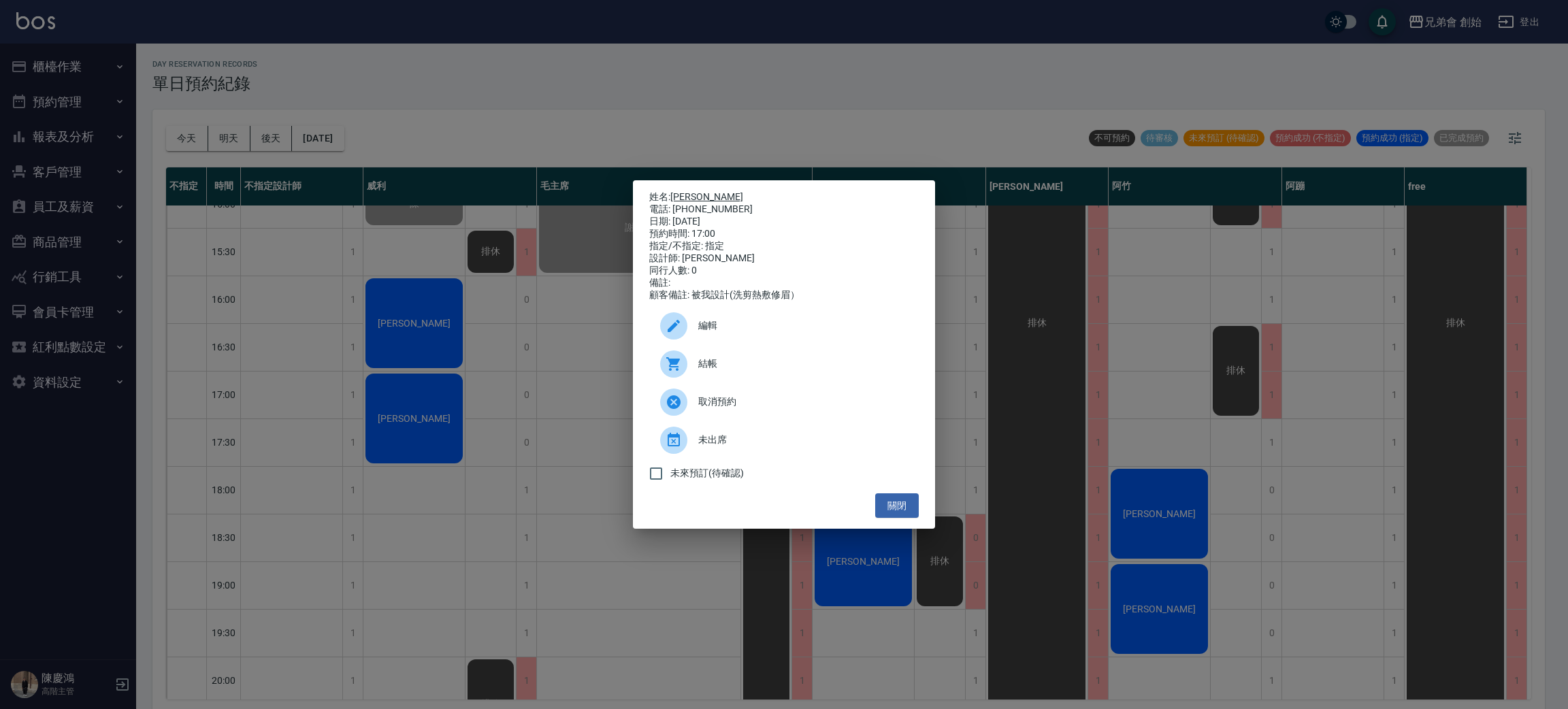
click at [694, 191] on link "[PERSON_NAME]" at bounding box center [706, 197] width 72 height 11
click at [512, 105] on div "姓名: 張禹桐 電話: 0903014570 日期: 2025/09/21 預約時間: 17:00 指定/不指定: 指定 設計師: 威利 同行人數: 0 備註…" at bounding box center [784, 354] width 1568 height 709
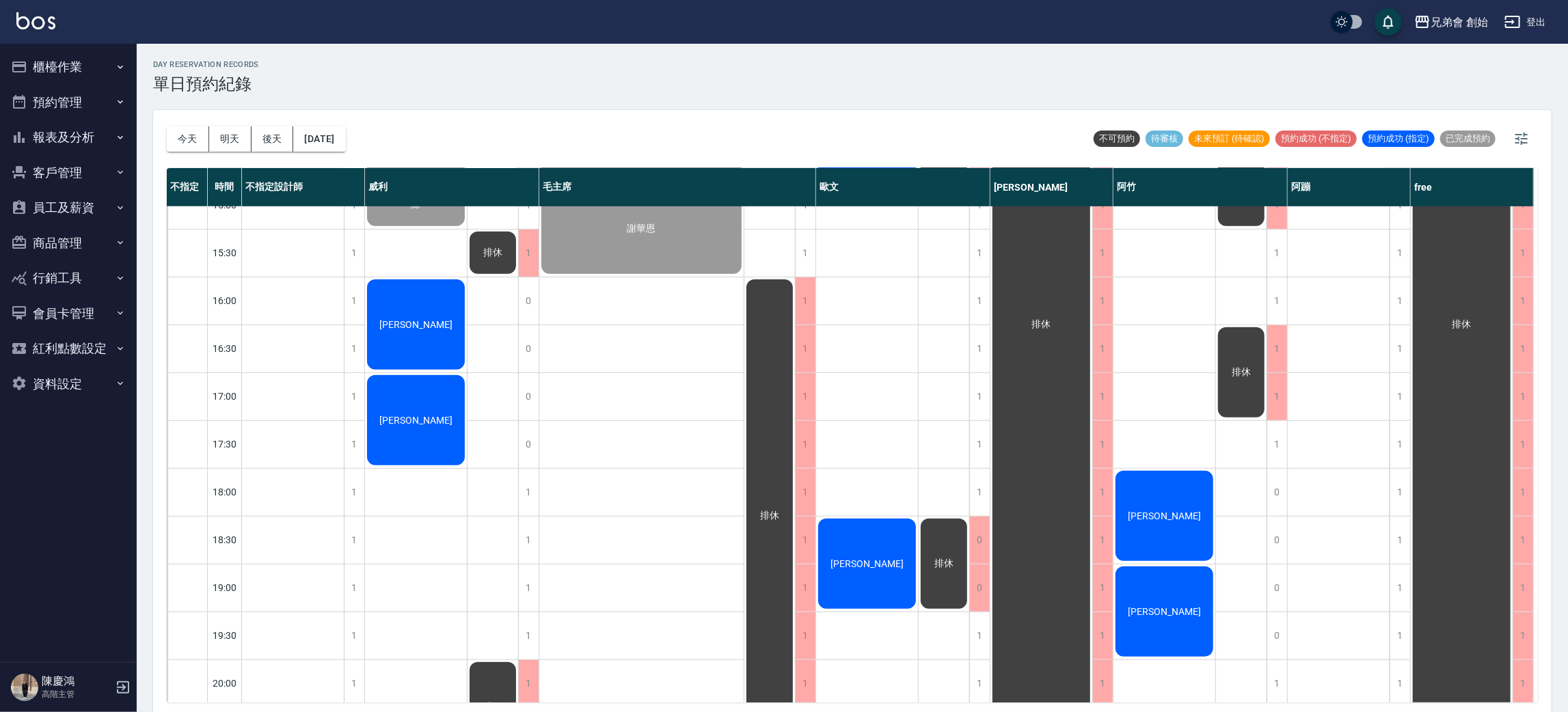
click at [433, 301] on div "[PERSON_NAME]" at bounding box center [415, 325] width 102 height 94
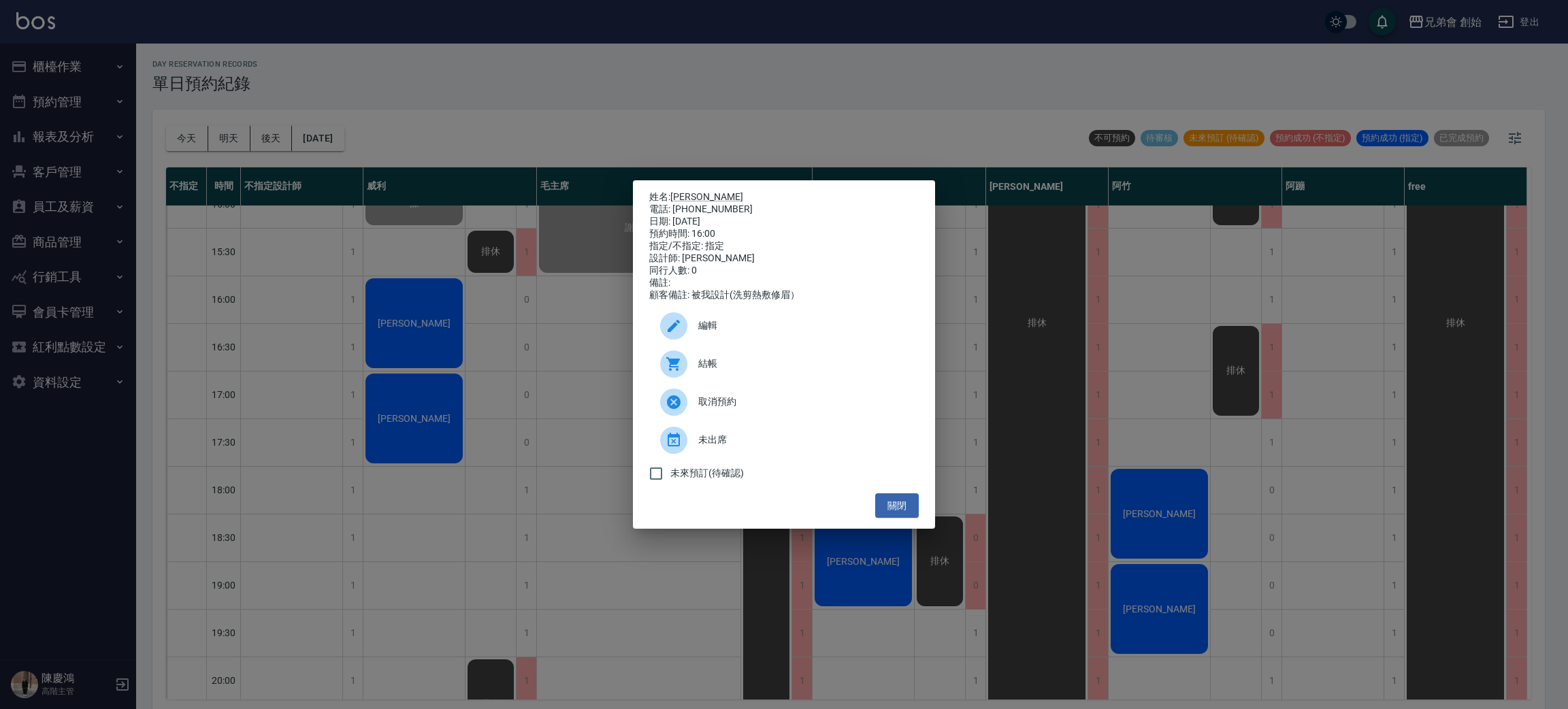
click at [742, 358] on div "結帳" at bounding box center [784, 364] width 269 height 38
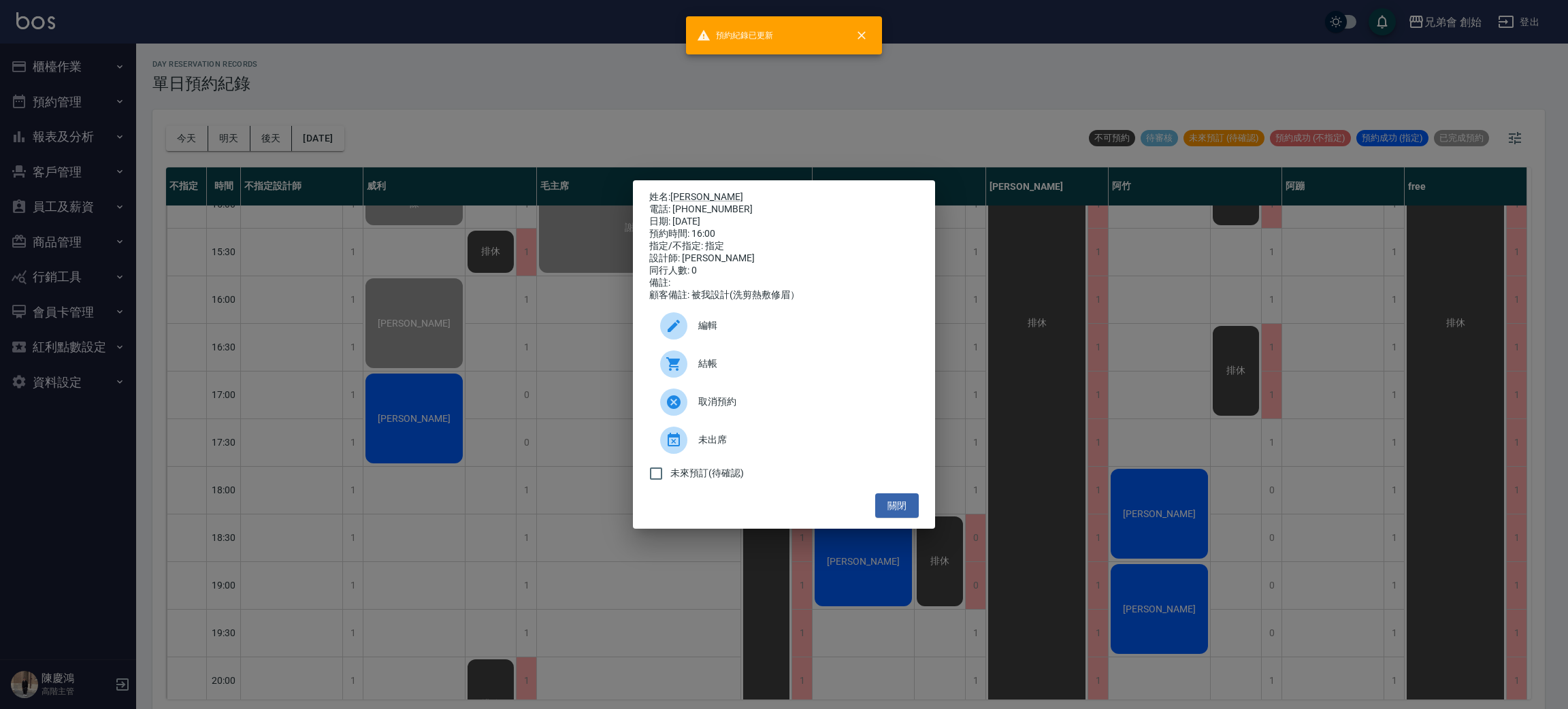
click at [390, 98] on div "姓名: 陳盈宏 電話: 0952011748 日期: 2025/09/21 預約時間: 16:00 指定/不指定: 指定 設計師: 威利 同行人數: 0 備註…" at bounding box center [784, 354] width 1568 height 709
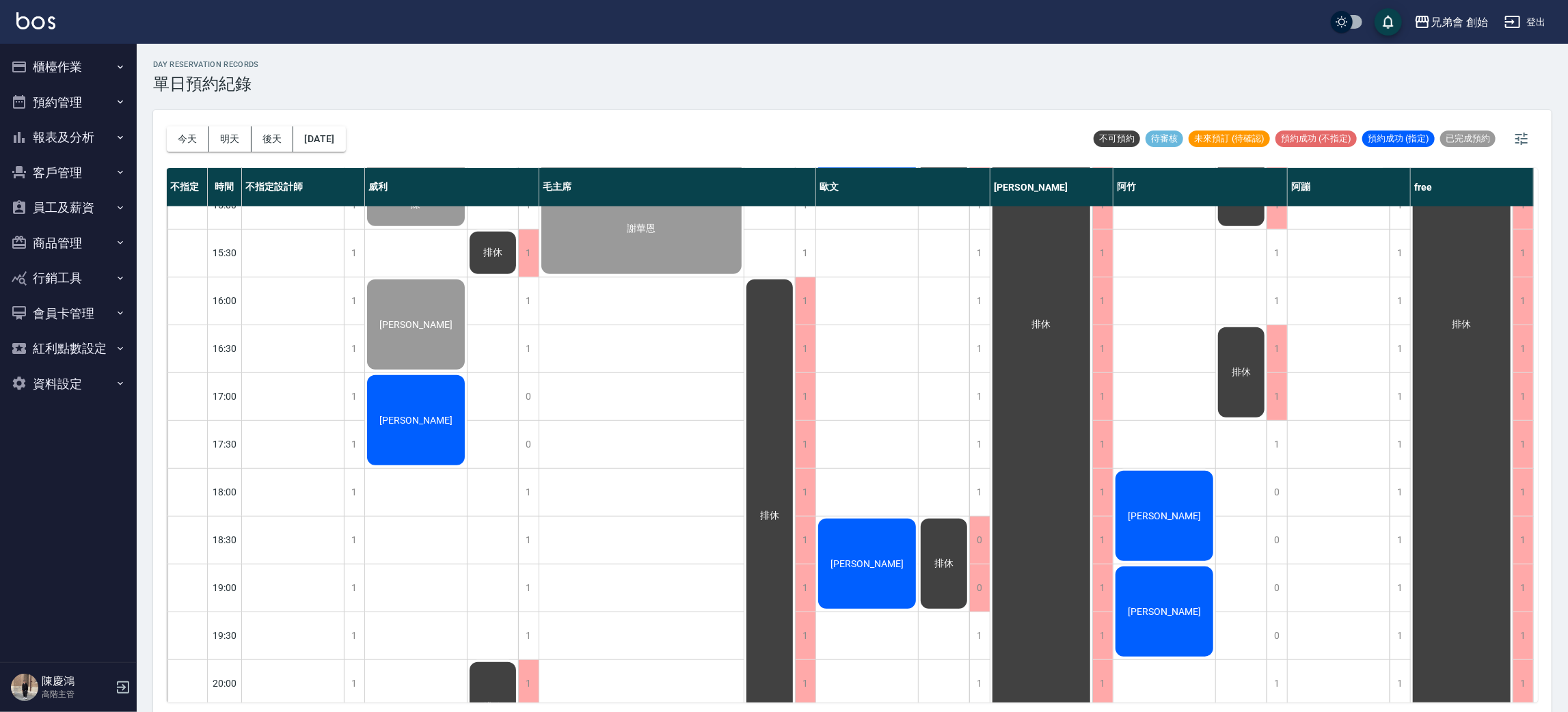
click at [442, 439] on div "張禹桐" at bounding box center [415, 421] width 102 height 94
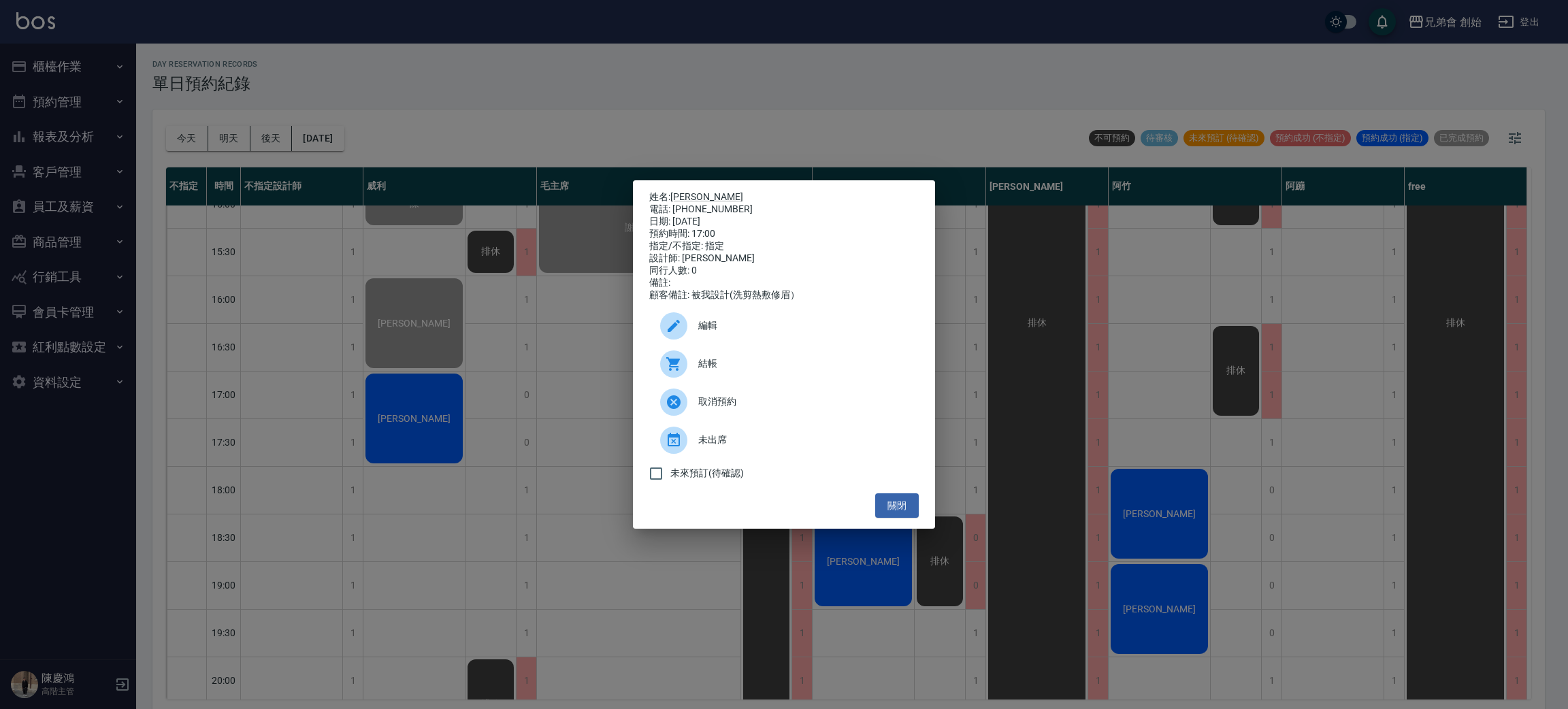
click at [732, 381] on div "結帳" at bounding box center [784, 364] width 269 height 38
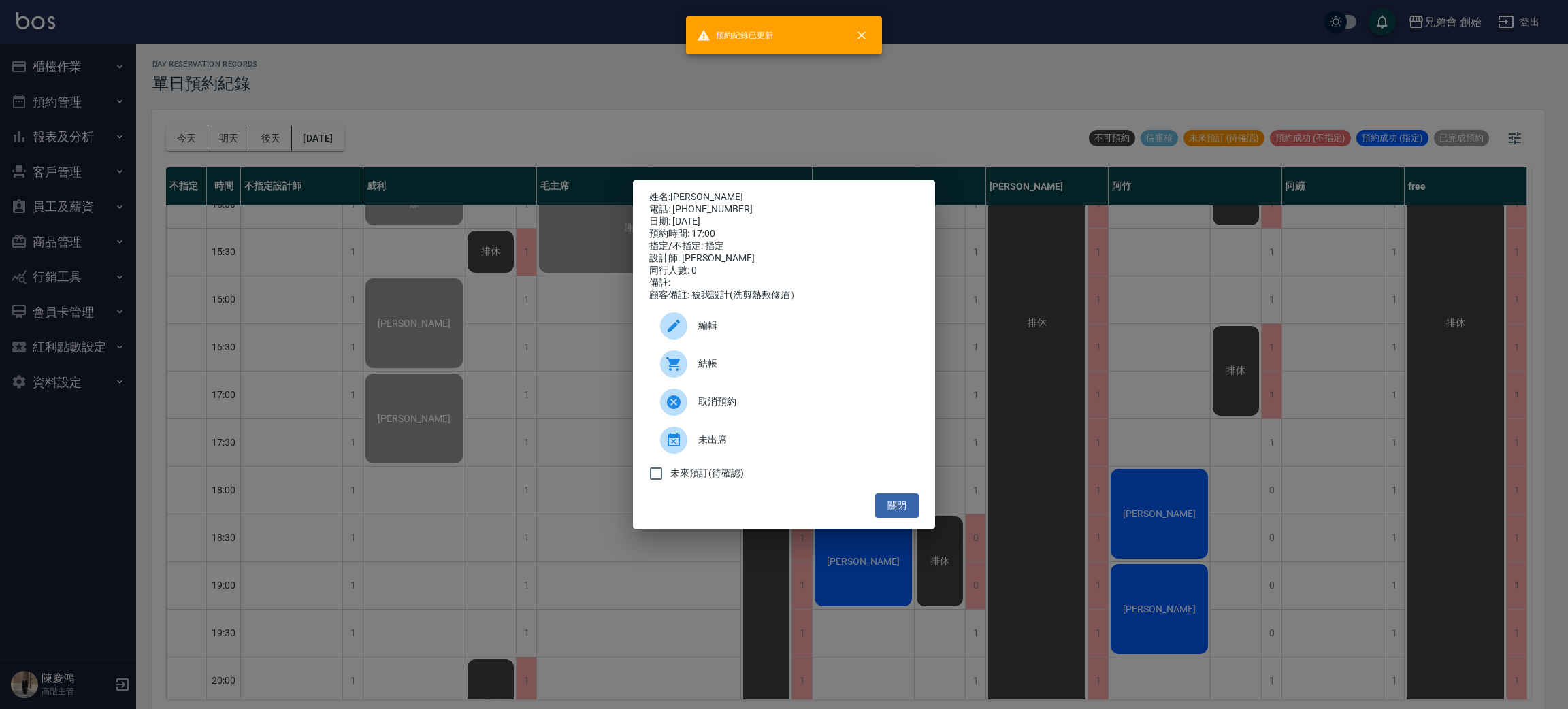
click at [413, 18] on div "姓名: 張禹桐 電話: 0903014570 日期: 2025/09/21 預約時間: 17:00 指定/不指定: 指定 設計師: 威利 同行人數: 0 備註…" at bounding box center [784, 354] width 1568 height 709
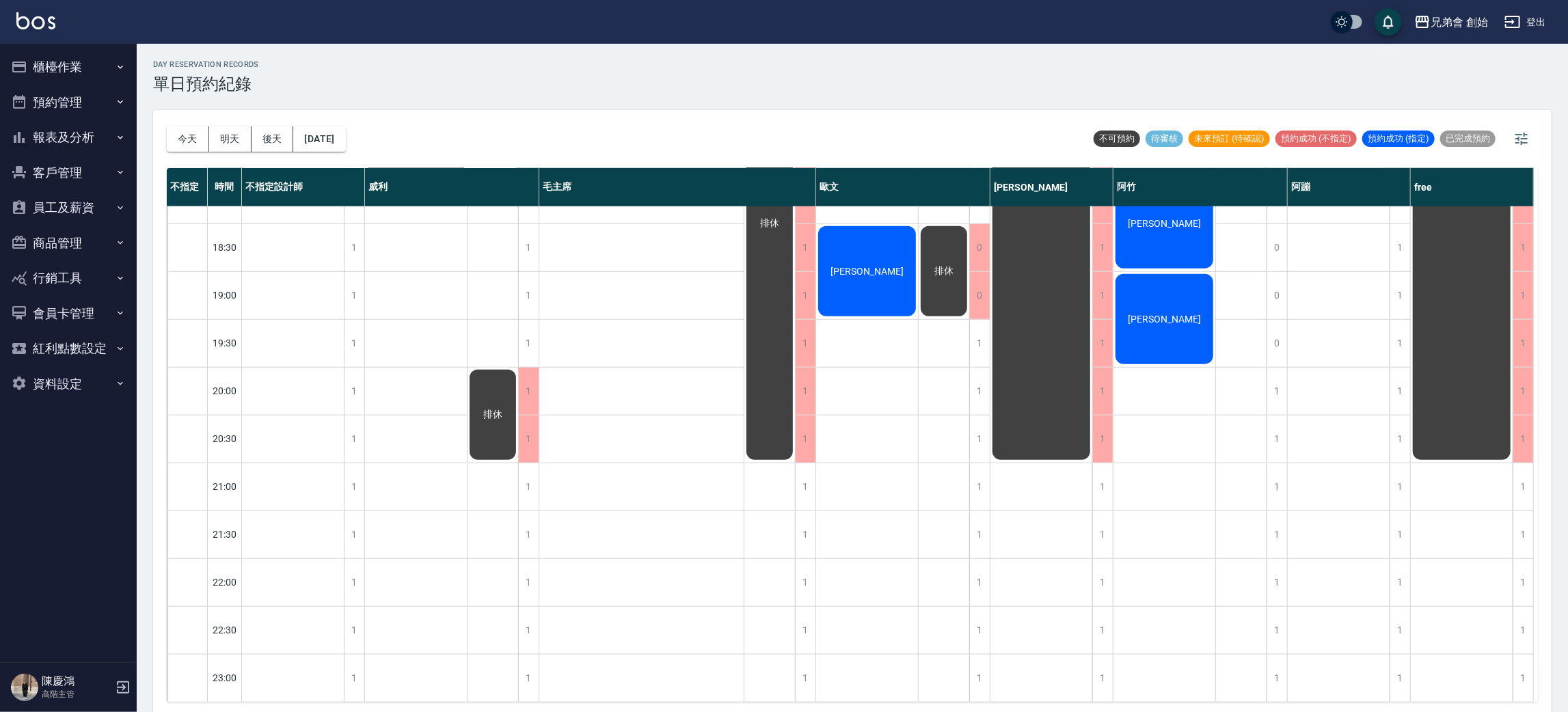
scroll to position [702, 0]
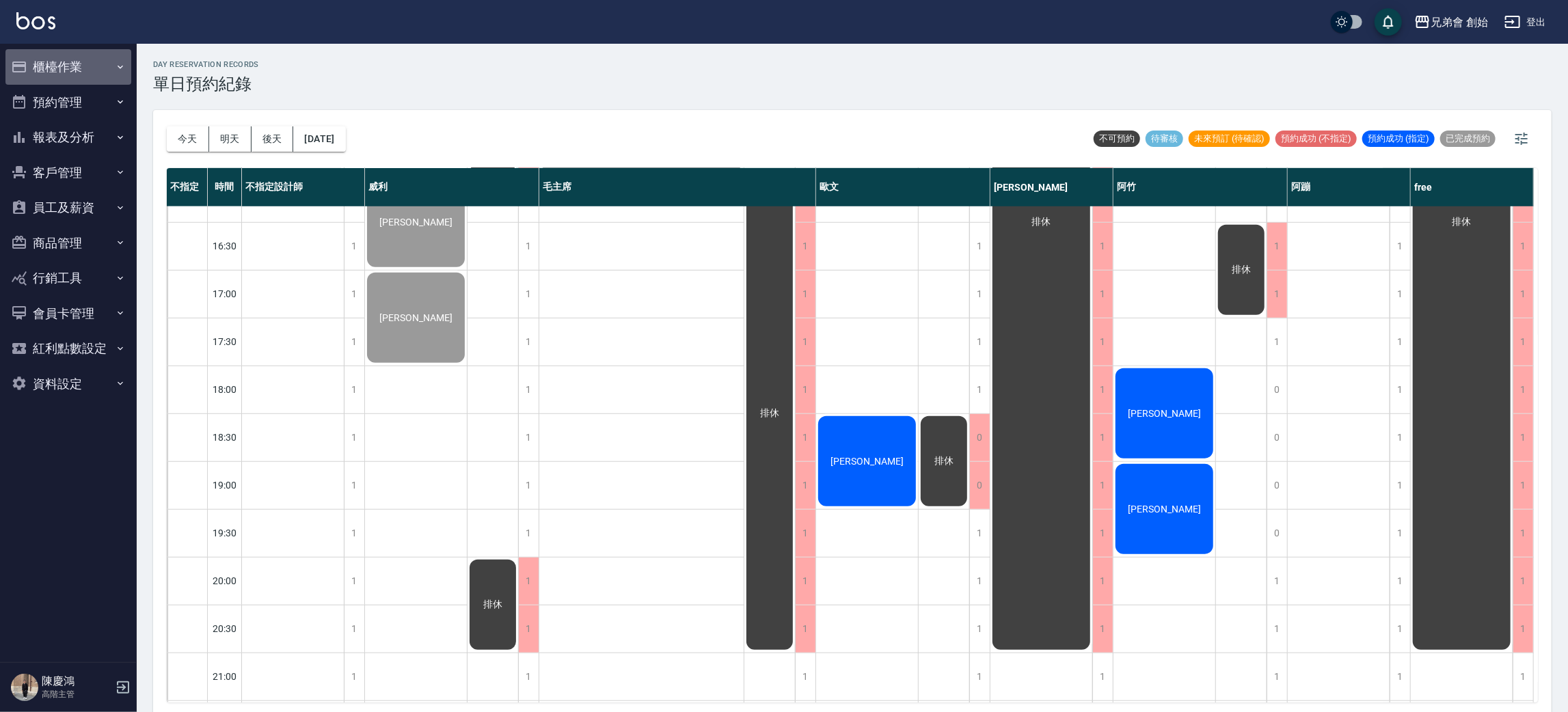
click at [90, 61] on button "櫃檯作業" at bounding box center [68, 67] width 126 height 35
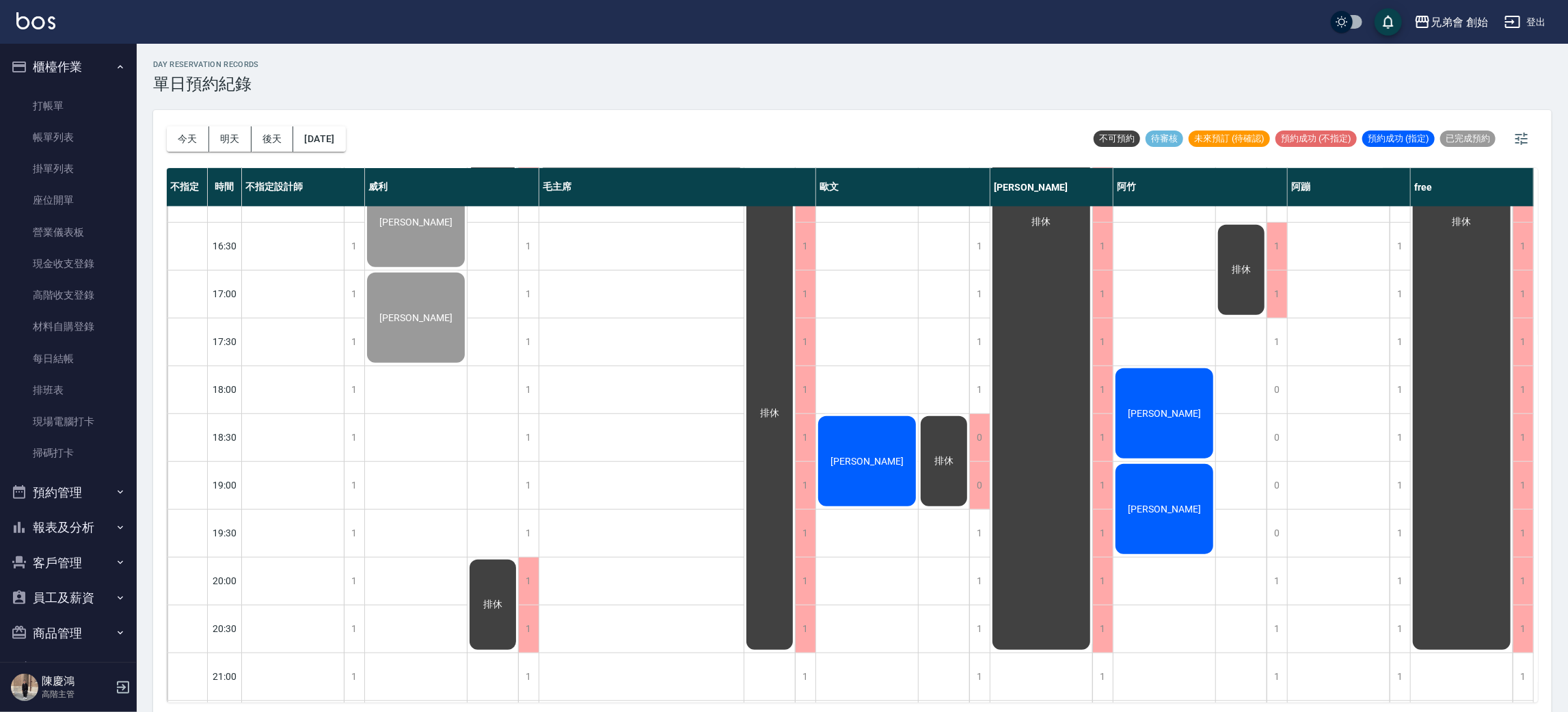
scroll to position [394, 0]
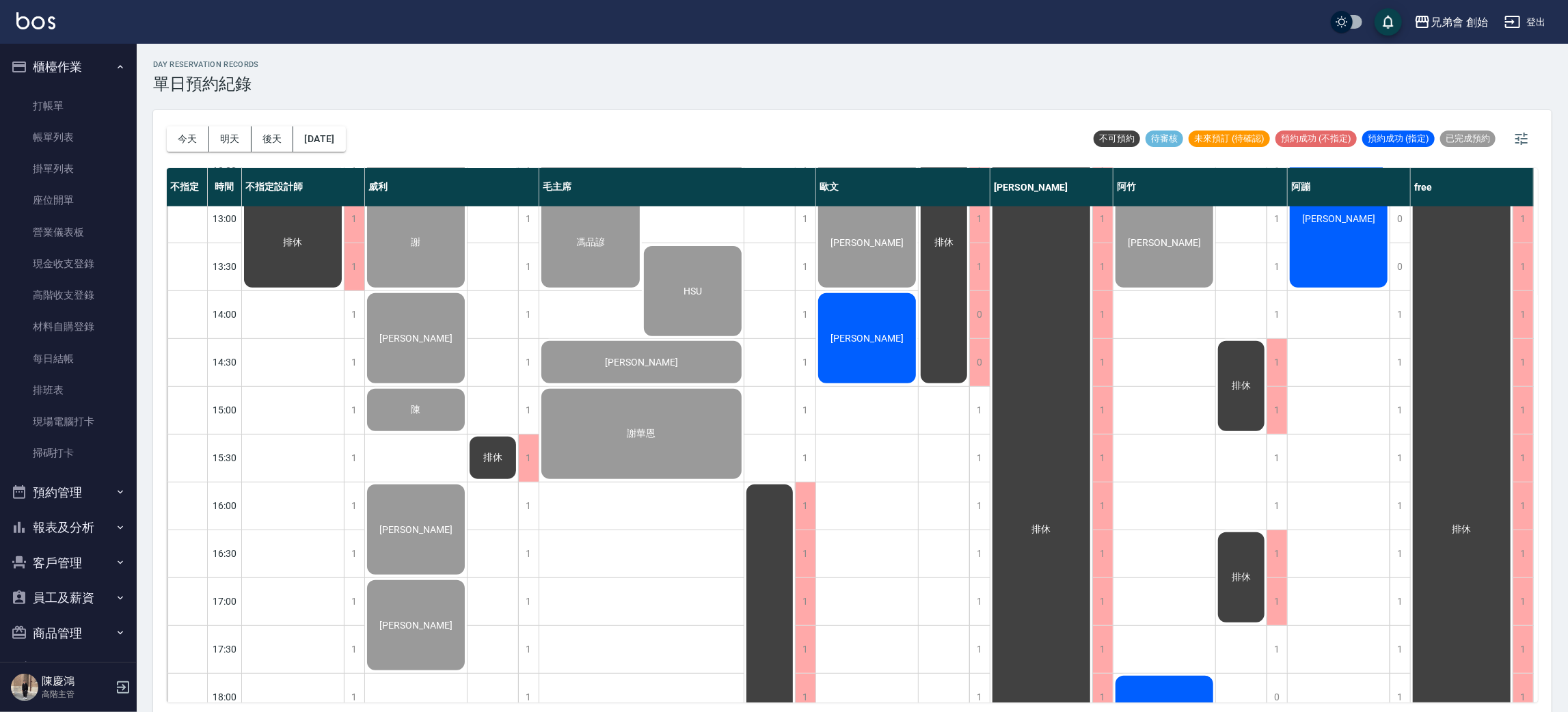
click at [432, 333] on span "[PERSON_NAME]" at bounding box center [416, 338] width 78 height 11
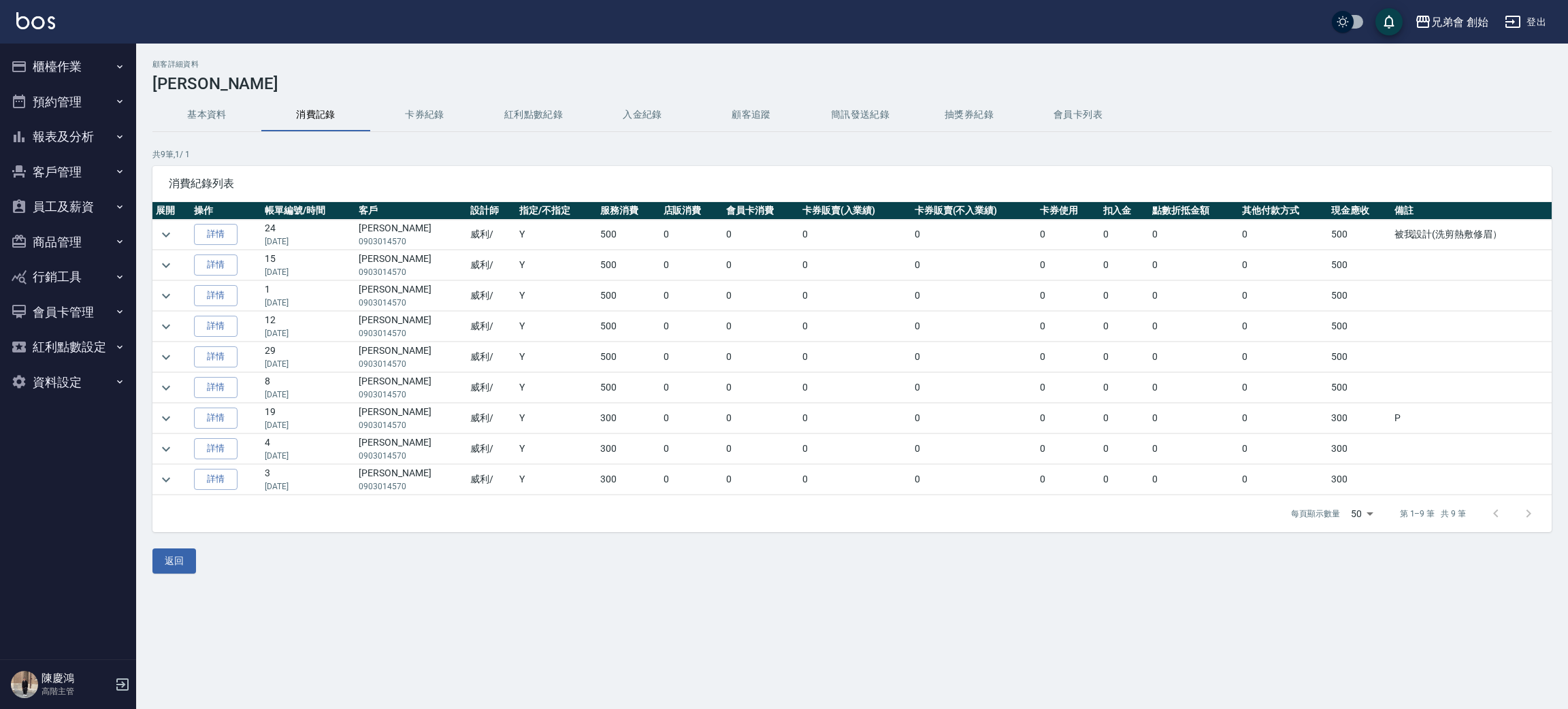
click at [502, 194] on div "消費紀錄列表" at bounding box center [851, 183] width 1399 height 35
click at [213, 110] on button "基本資料" at bounding box center [206, 115] width 109 height 33
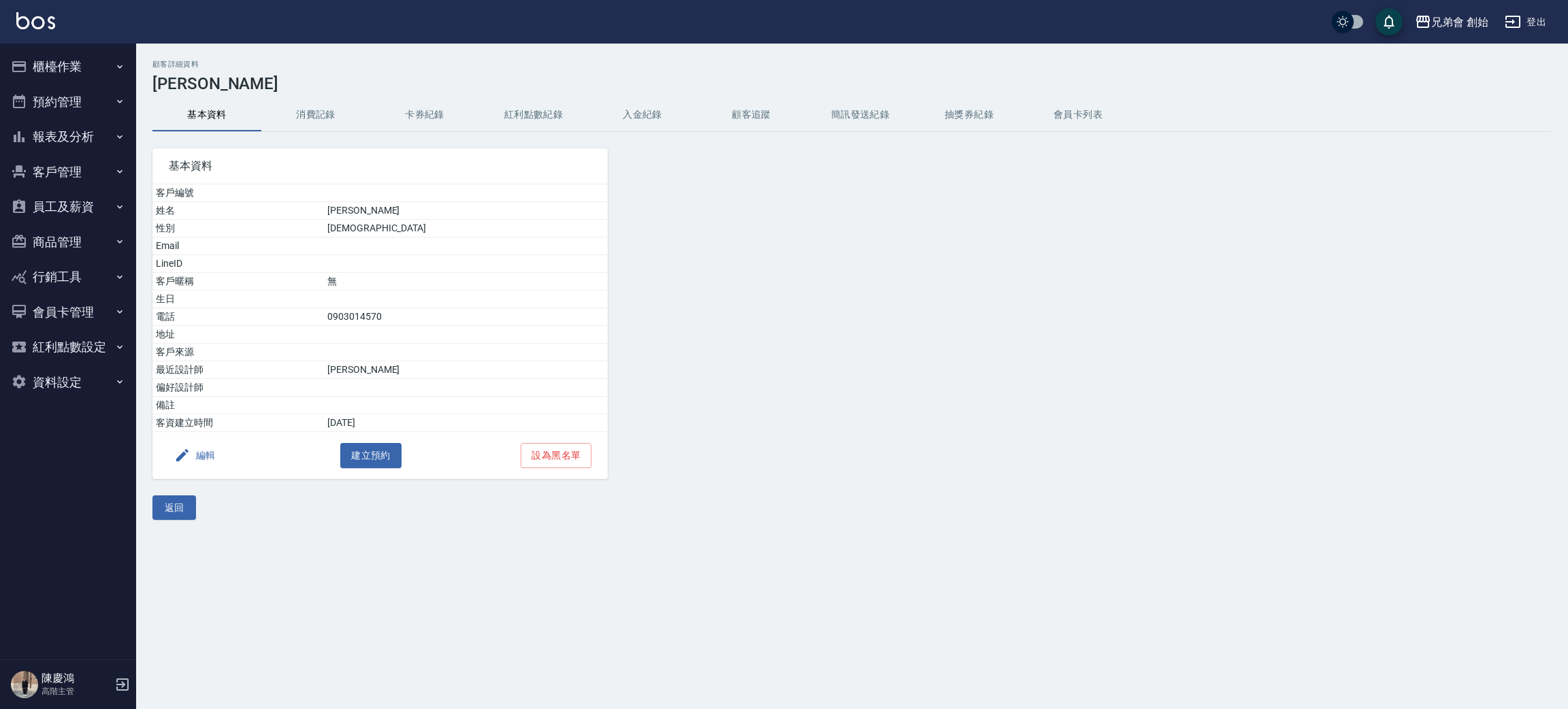
click at [336, 104] on button "消費記錄" at bounding box center [315, 115] width 109 height 33
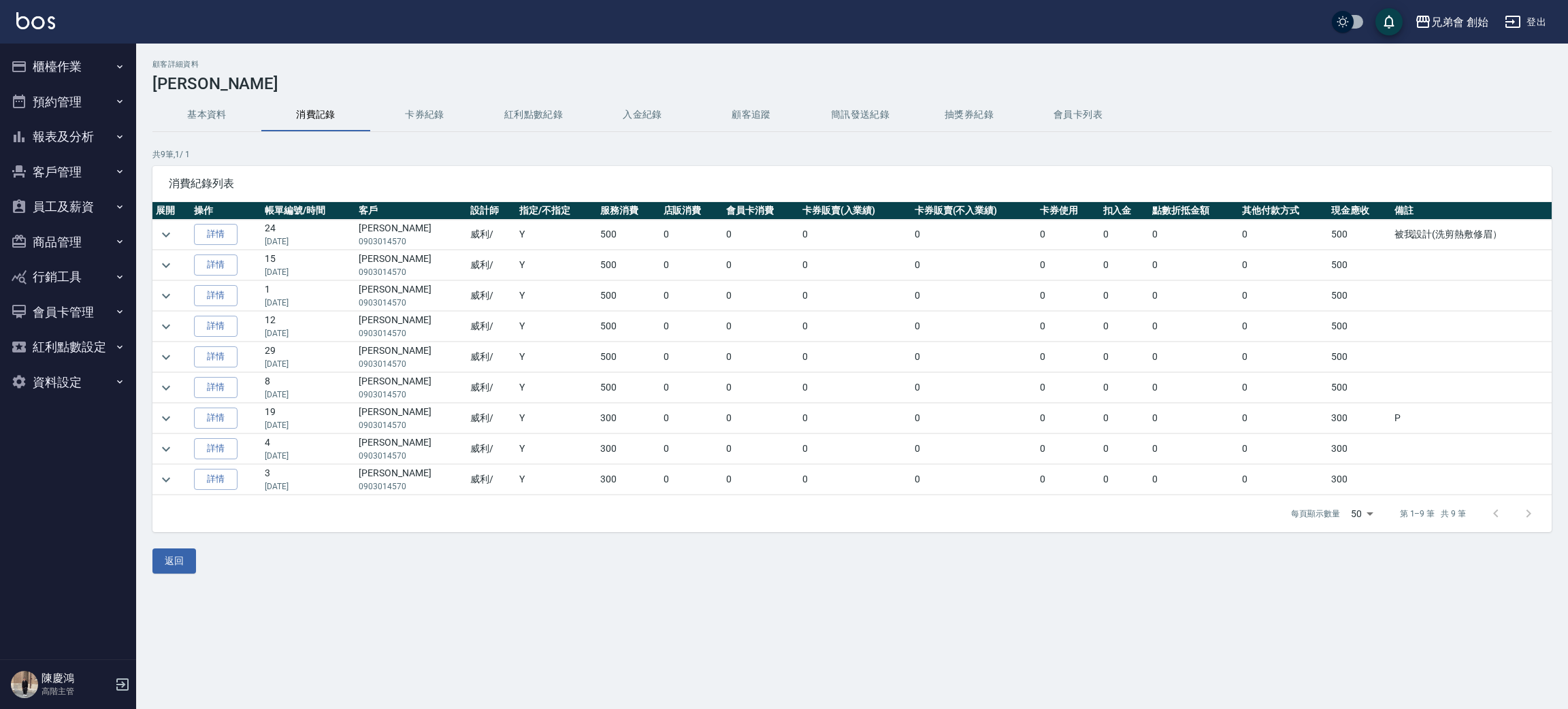
click at [338, 69] on div "顧客詳細資料 張禹桐" at bounding box center [851, 76] width 1399 height 33
click at [345, 57] on div "顧客詳細資料 張禹桐 基本資料 消費記錄 卡券紀錄 紅利點數紀錄 入金紀錄 顧客追蹤 簡訊發送紀錄 抽獎券紀錄 會員卡列表 共 9 筆, 1 / 1 消費紀錄…" at bounding box center [852, 317] width 1432 height 546
click at [502, 72] on div "顧客詳細資料 張禹桐" at bounding box center [851, 76] width 1399 height 33
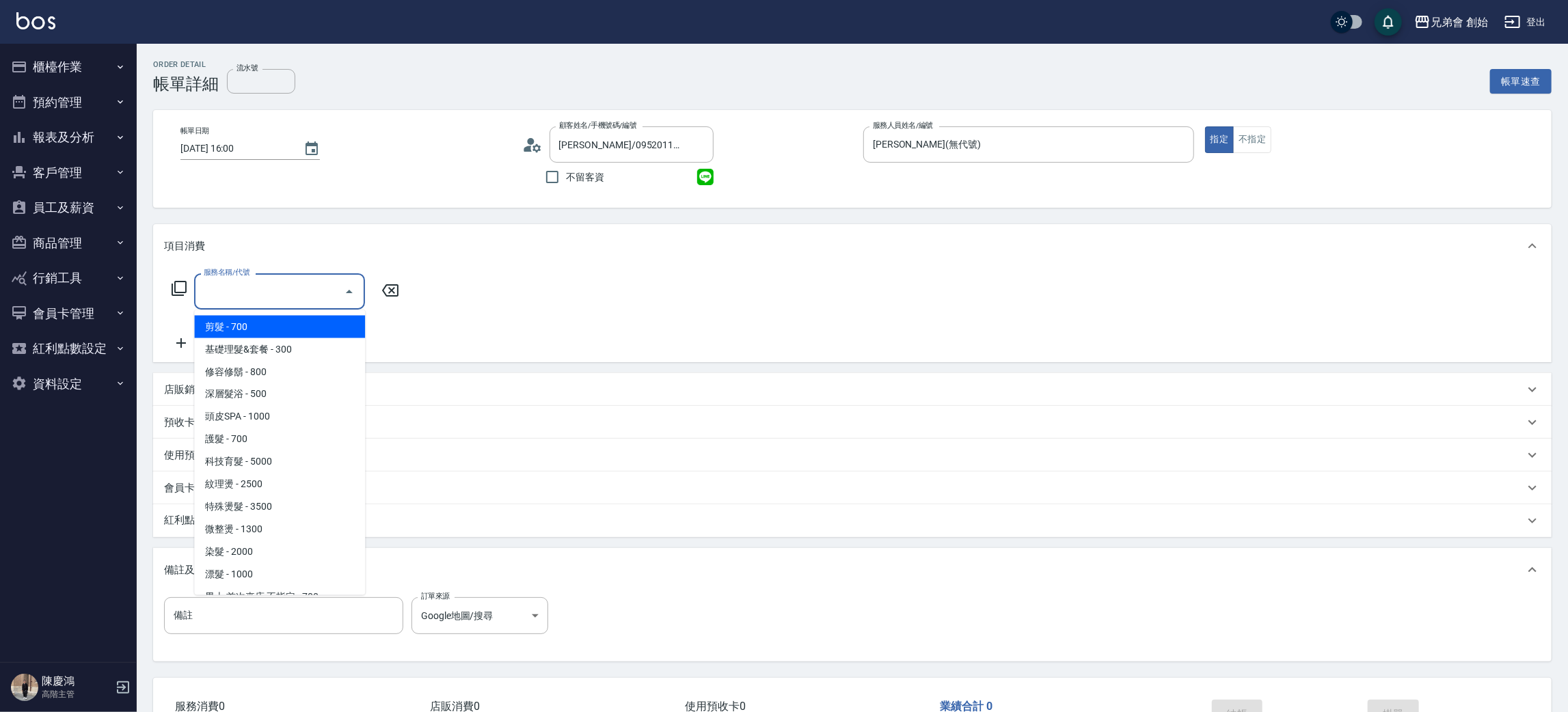
click at [270, 323] on span "剪髮 - 700" at bounding box center [280, 327] width 171 height 22
type input "剪髮(A01)"
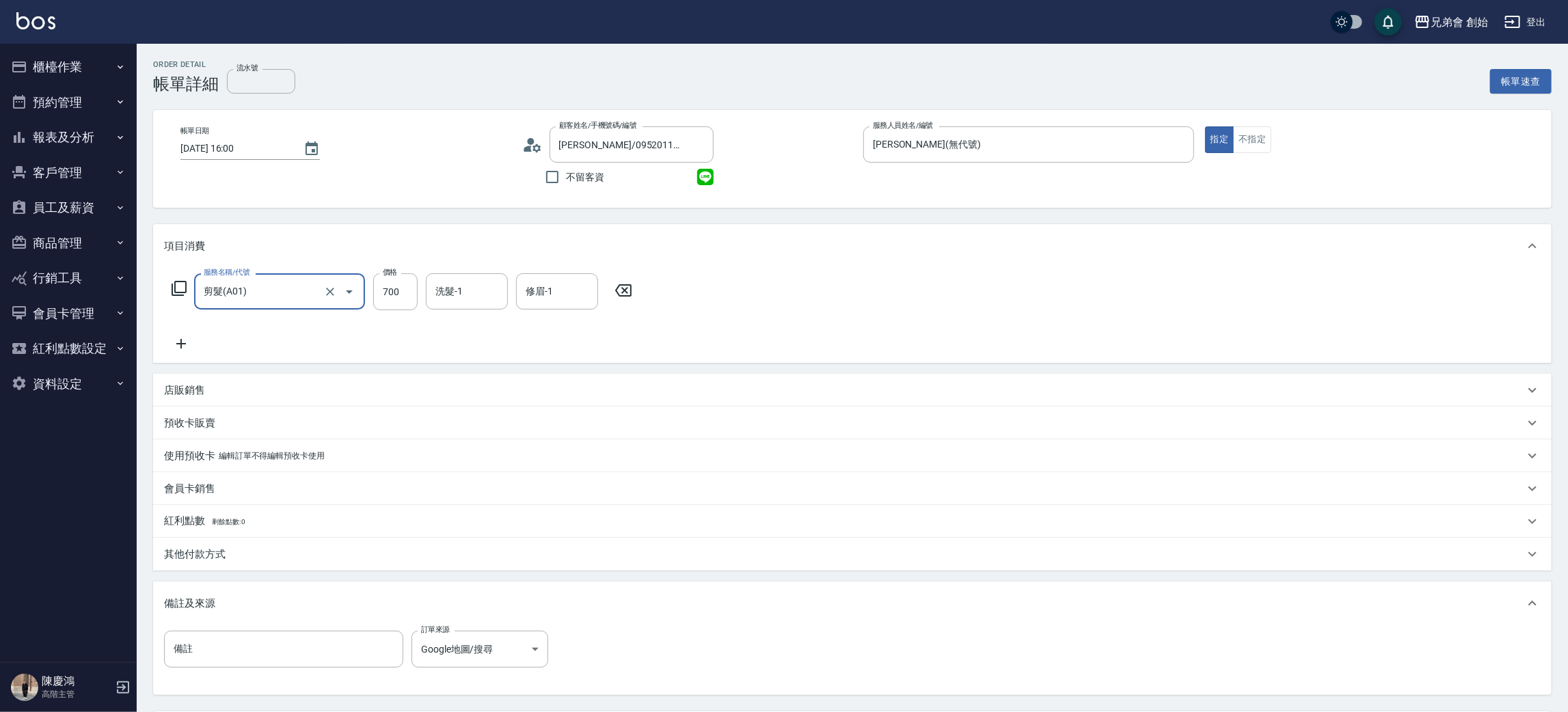
click at [885, 307] on div "服務名稱/代號 剪髮(A01) 服務名稱/代號 價格 700 價格 洗髮-1 洗髮-1 修眉-1 修眉-1" at bounding box center [852, 315] width 1398 height 95
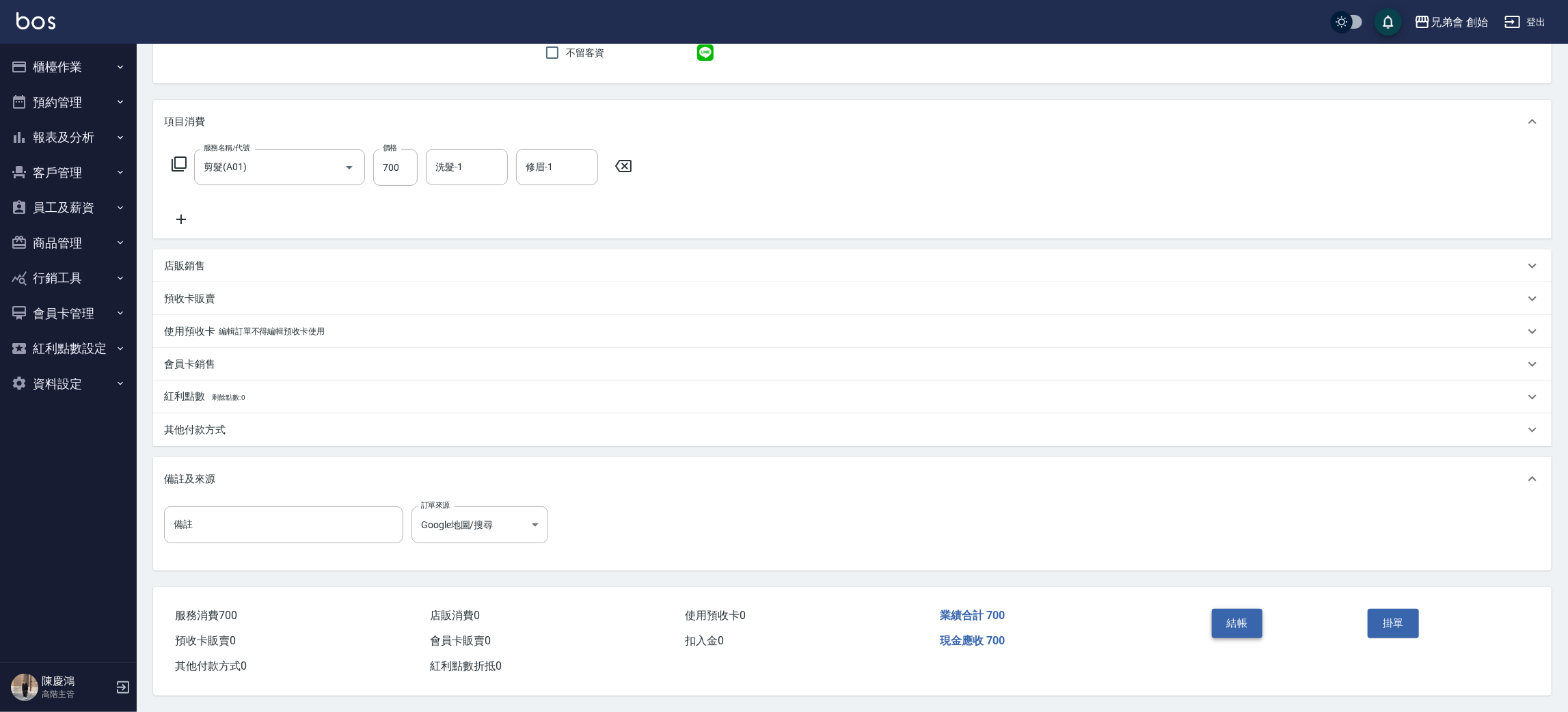
click at [1256, 625] on button "結帳" at bounding box center [1238, 623] width 51 height 29
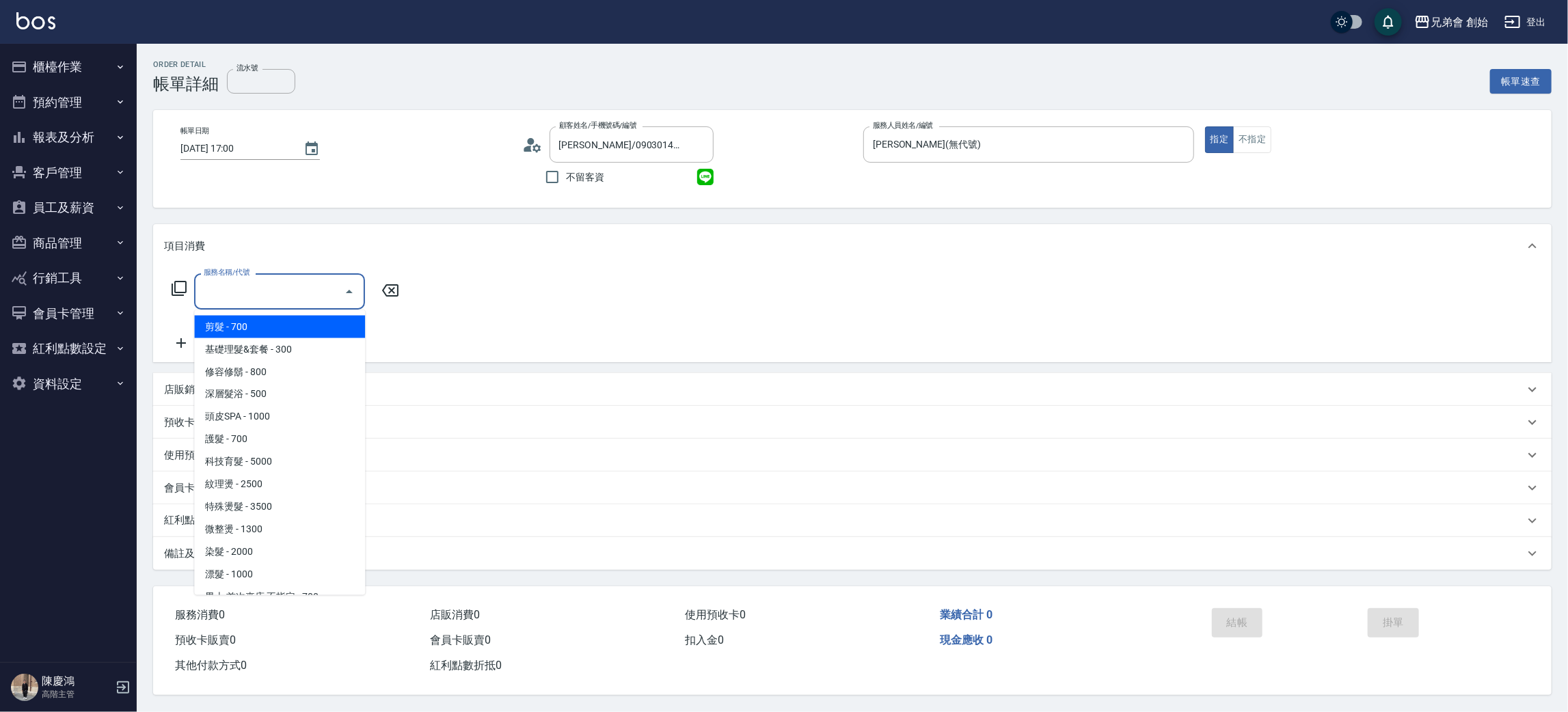
click at [261, 328] on span "剪髮 - 700" at bounding box center [280, 327] width 171 height 22
type input "剪髮(A01)"
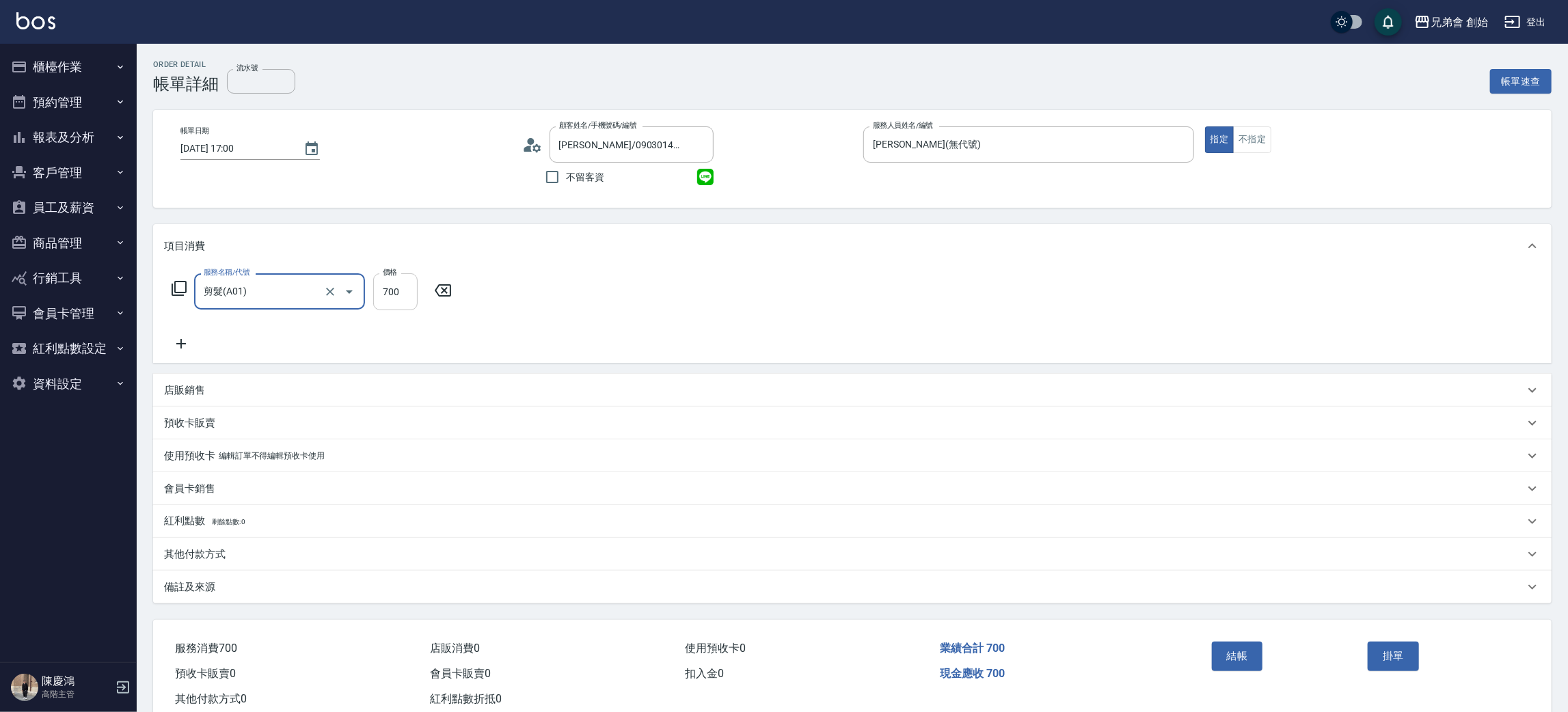
click at [399, 286] on input "700" at bounding box center [396, 292] width 45 height 37
type input "500"
drag, startPoint x: 1025, startPoint y: 322, endPoint x: 1060, endPoint y: 301, distance: 40.8
click at [1027, 319] on div "服務名稱/代號 剪髮(A01) 服務名稱/代號 價格 500 價格 洗髮-1 洗髮-1 修眉-1 修眉-1" at bounding box center [852, 315] width 1398 height 95
click at [1243, 674] on div "結帳" at bounding box center [1285, 666] width 157 height 59
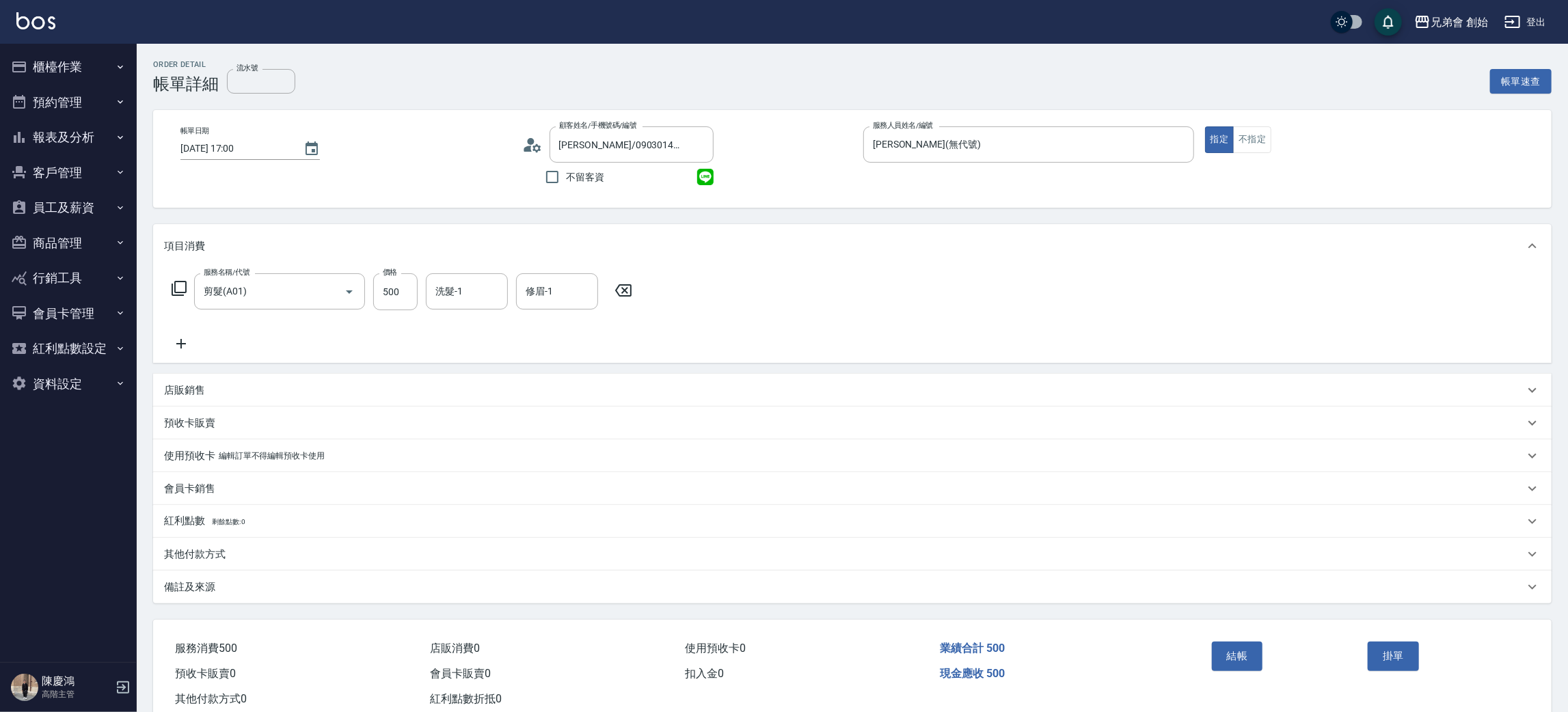
click at [1256, 655] on button "結帳" at bounding box center [1238, 656] width 51 height 29
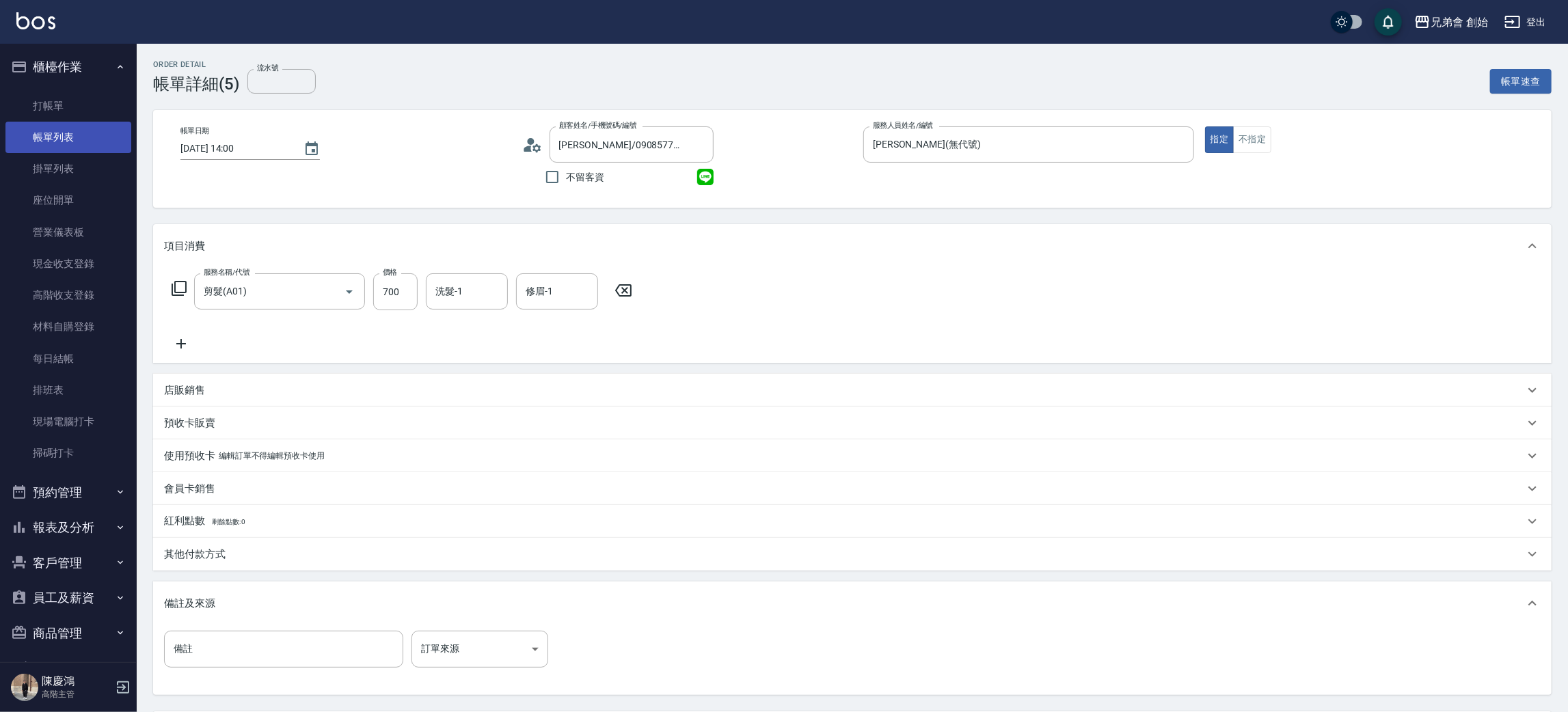
click at [82, 125] on link "帳單列表" at bounding box center [68, 137] width 126 height 31
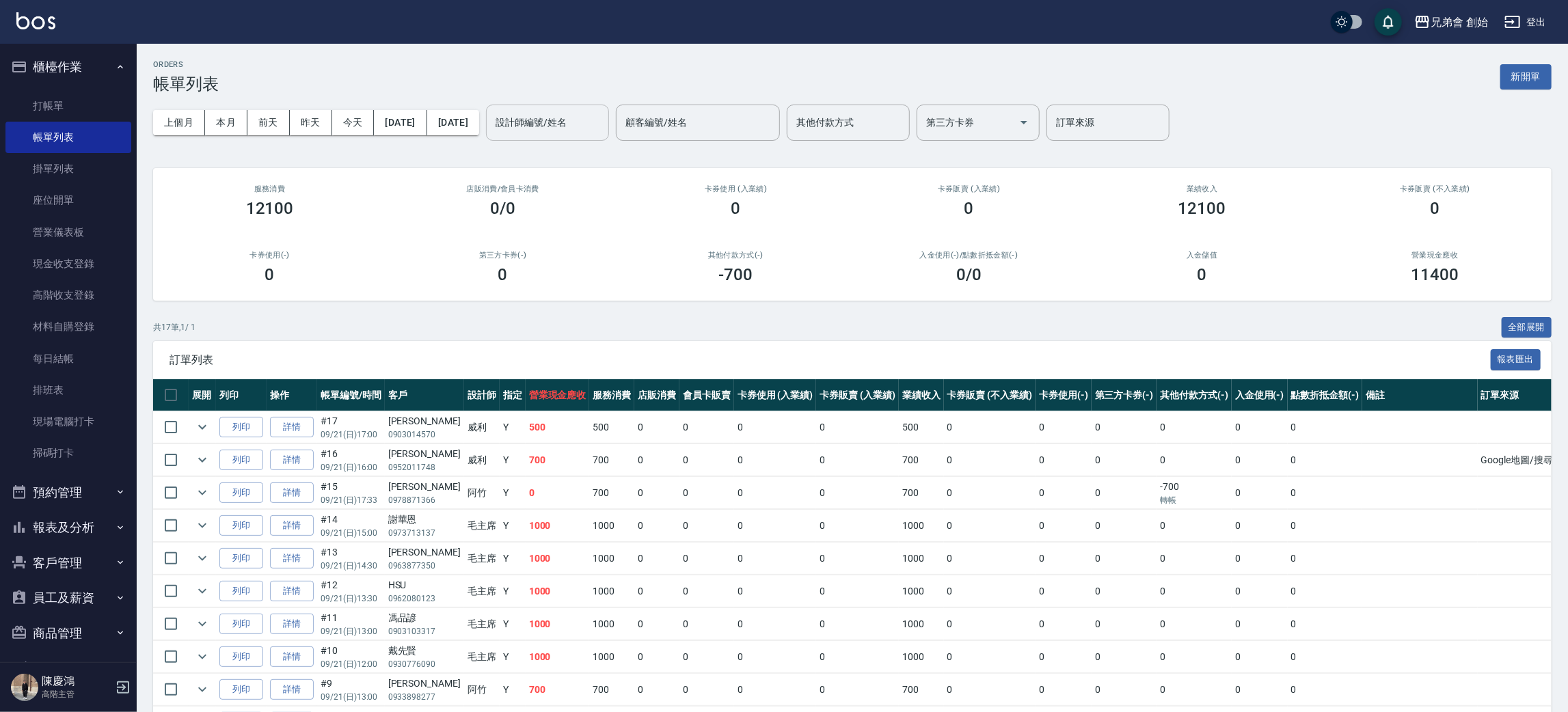
click at [573, 126] on input "設計師編號/姓名" at bounding box center [547, 122] width 110 height 24
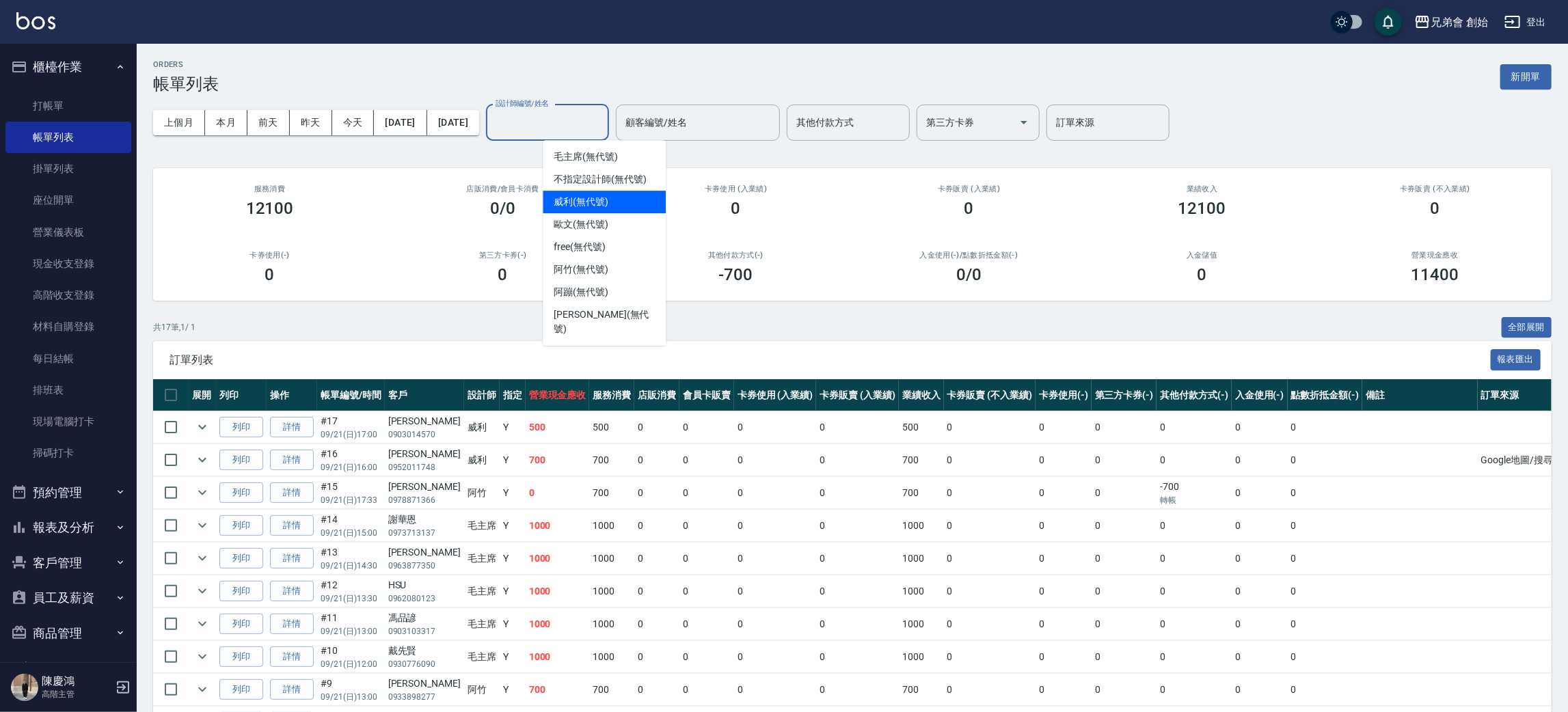
click at [594, 192] on div "[PERSON_NAME] (無代號)" at bounding box center [604, 202] width 123 height 22
type input "[PERSON_NAME](無代號)"
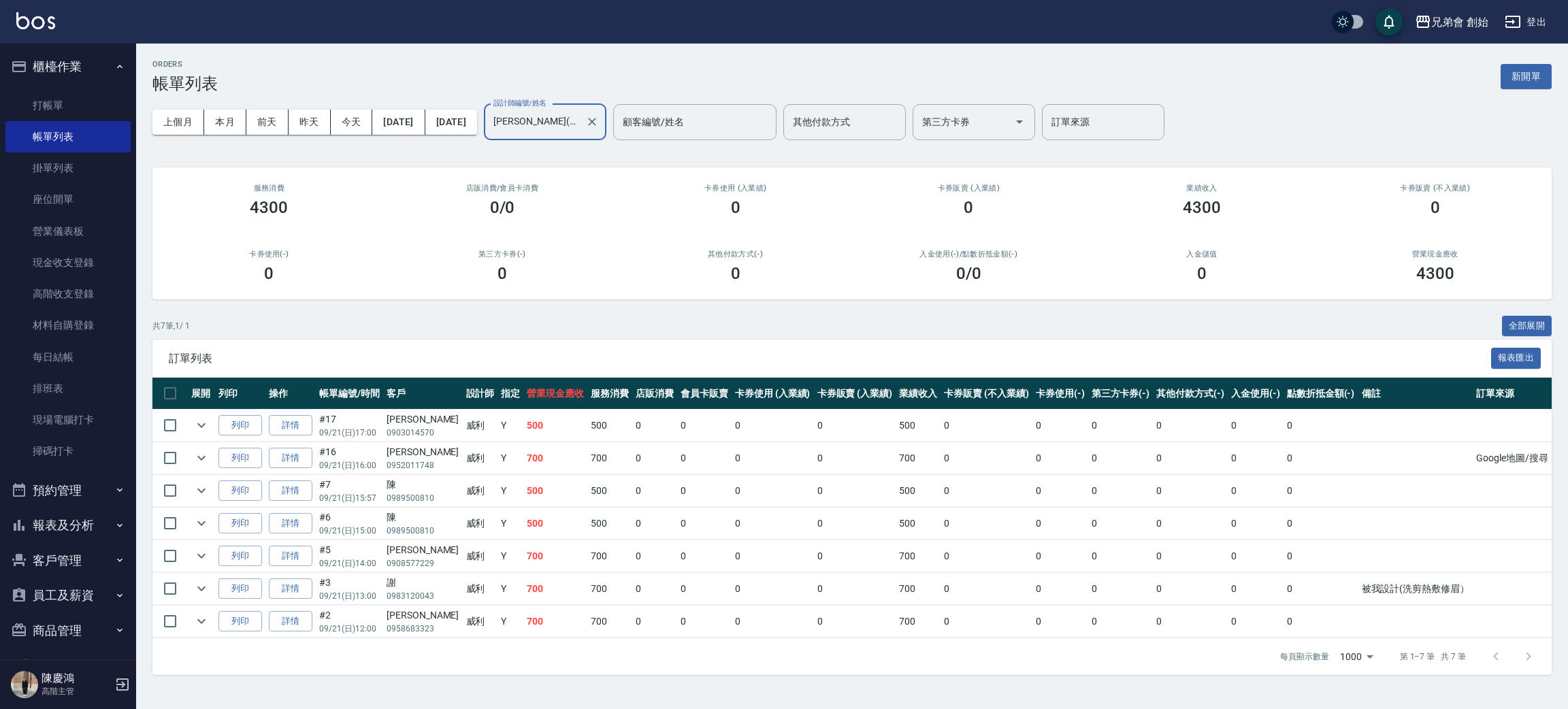
click at [408, 68] on div "ORDERS 帳單列表 新開單" at bounding box center [851, 76] width 1399 height 33
click at [601, 357] on span "訂單列表" at bounding box center [830, 358] width 1322 height 14
click at [523, 524] on td "500" at bounding box center [555, 523] width 64 height 32
